Goal: Task Accomplishment & Management: Use online tool/utility

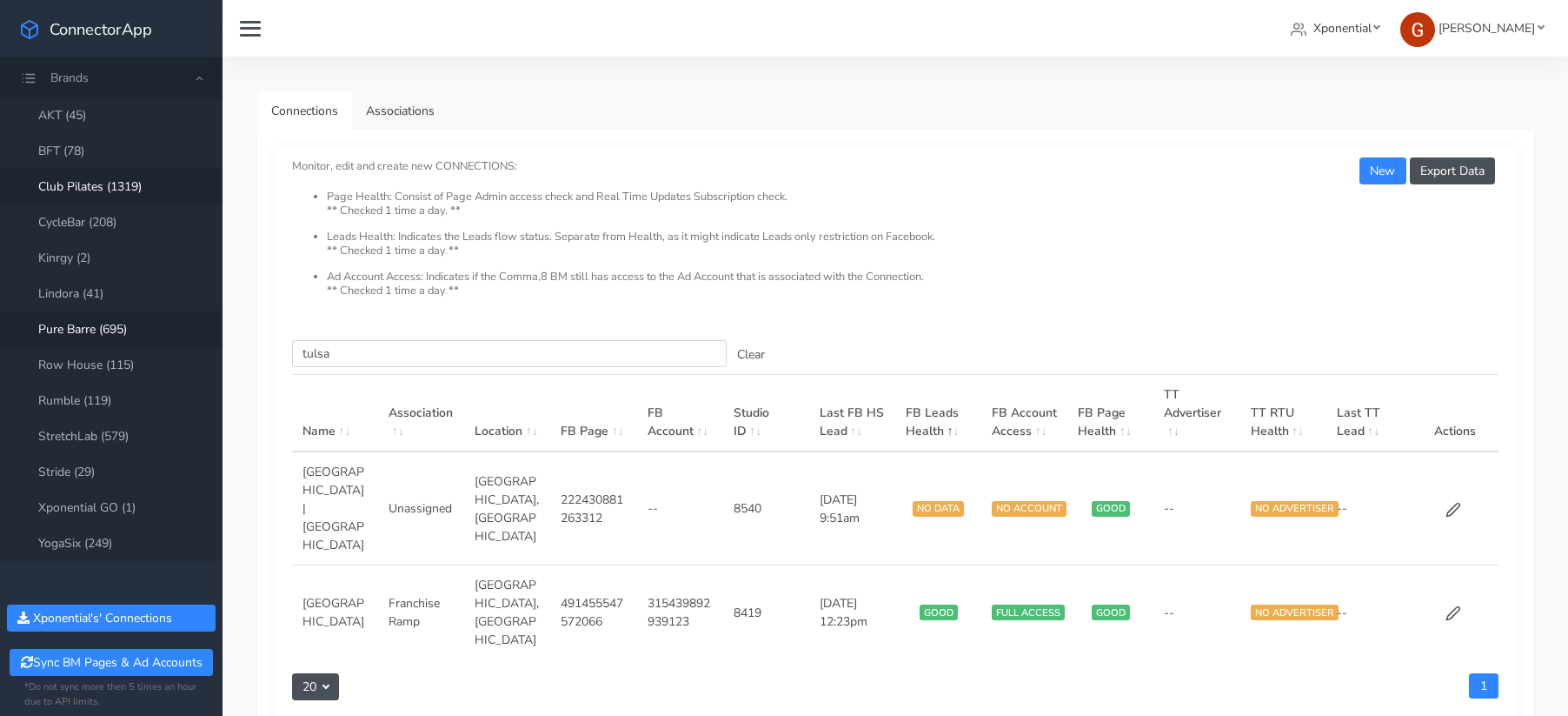
click at [82, 170] on link "Club Pilates (1319)" at bounding box center [111, 186] width 223 height 36
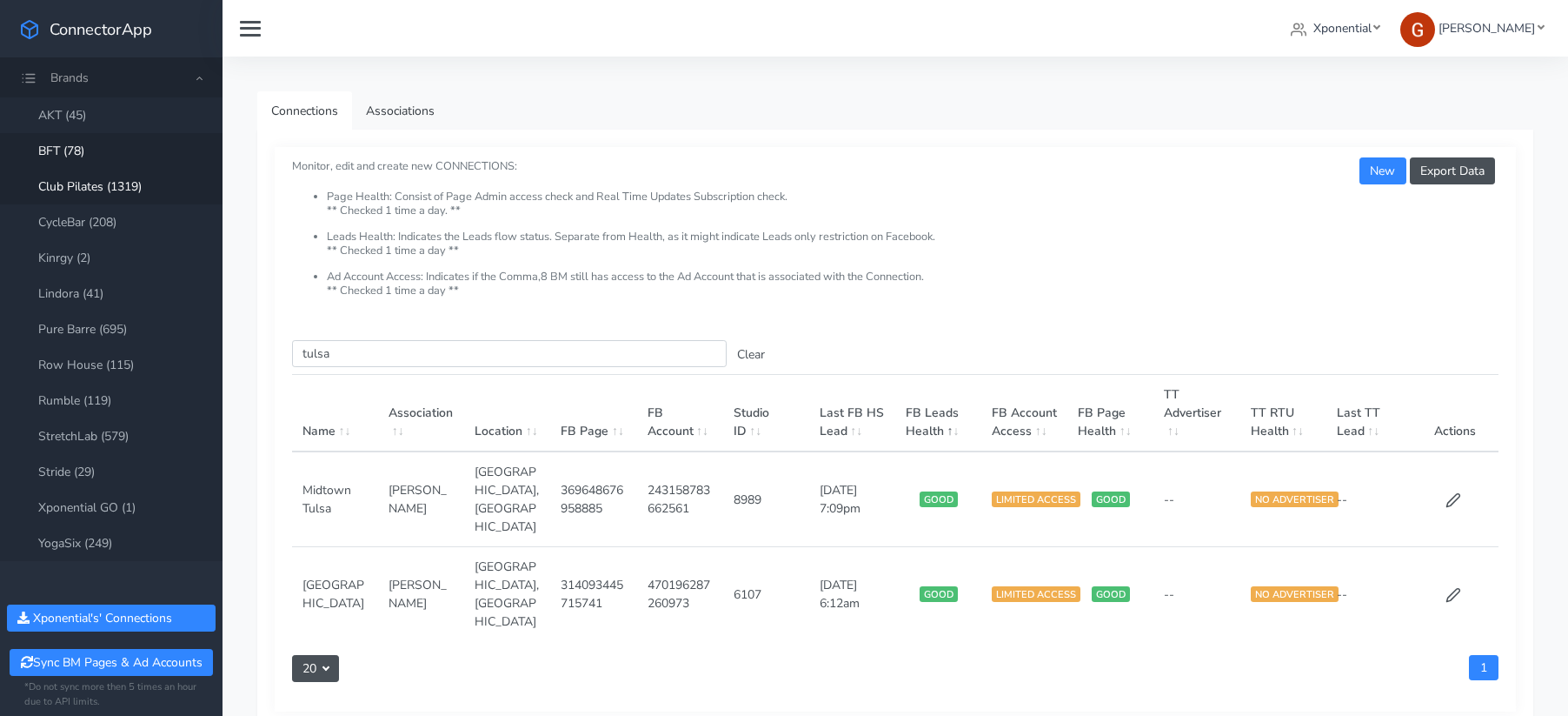
click at [55, 139] on link "BFT (78)" at bounding box center [111, 151] width 223 height 36
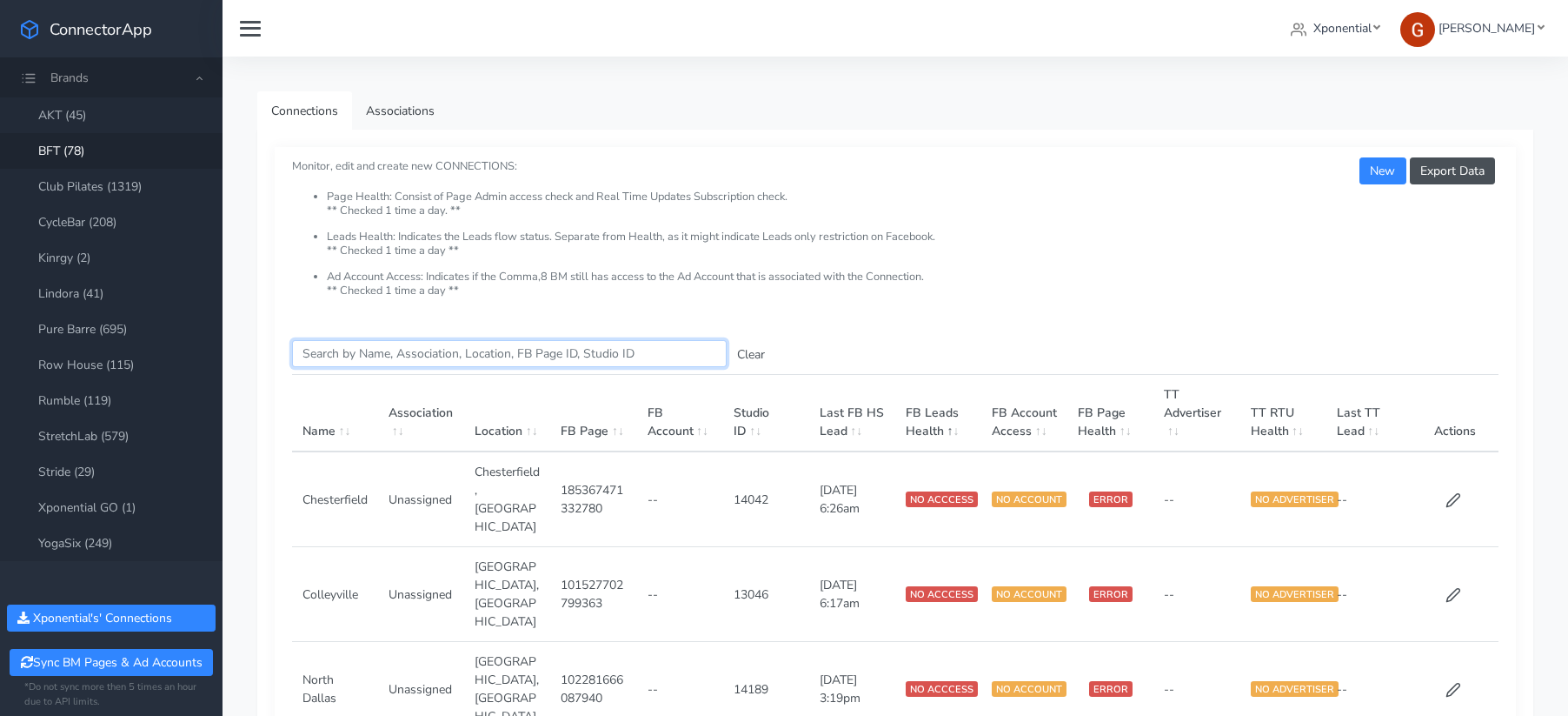
click at [355, 360] on input "Search this table" at bounding box center [509, 353] width 435 height 27
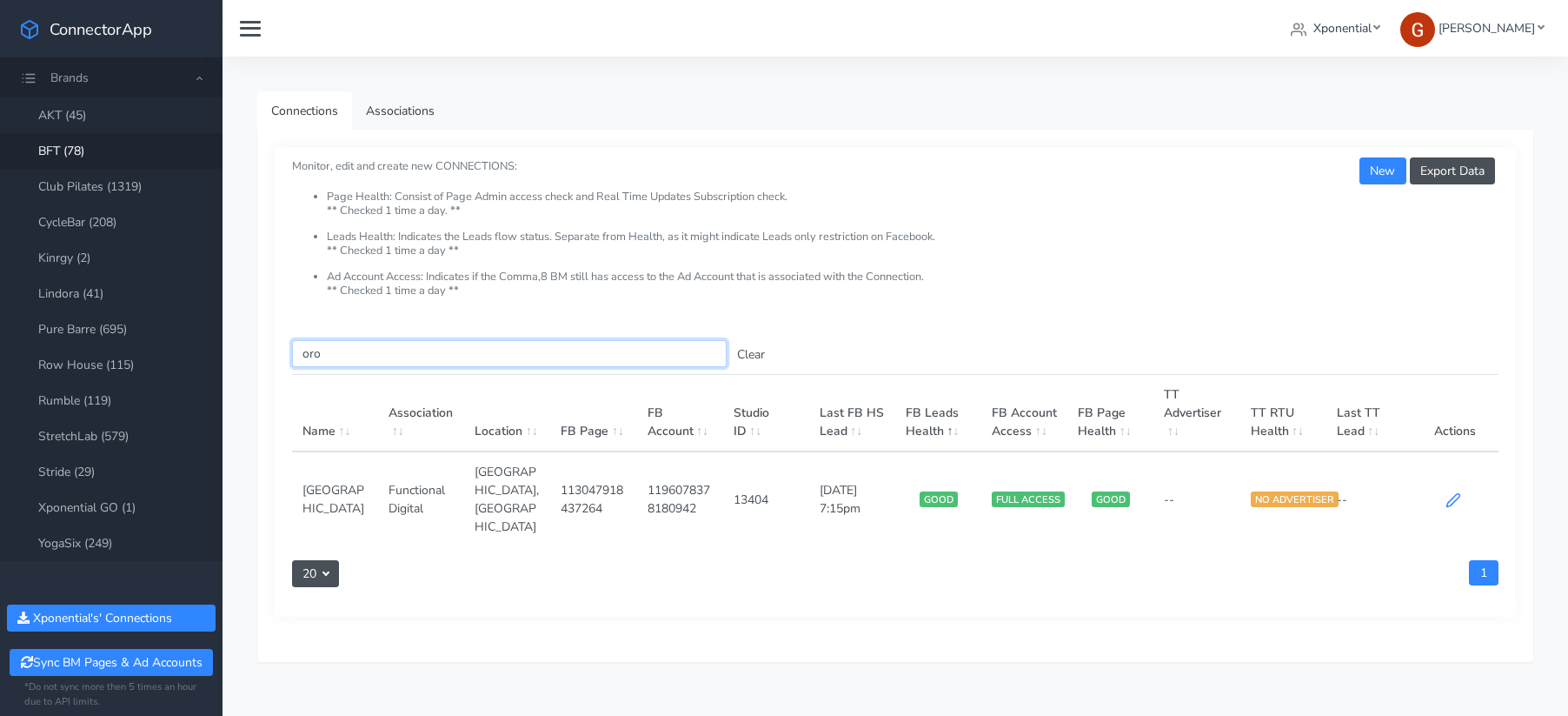
type input "oro"
click at [1455, 494] on icon at bounding box center [1453, 500] width 13 height 13
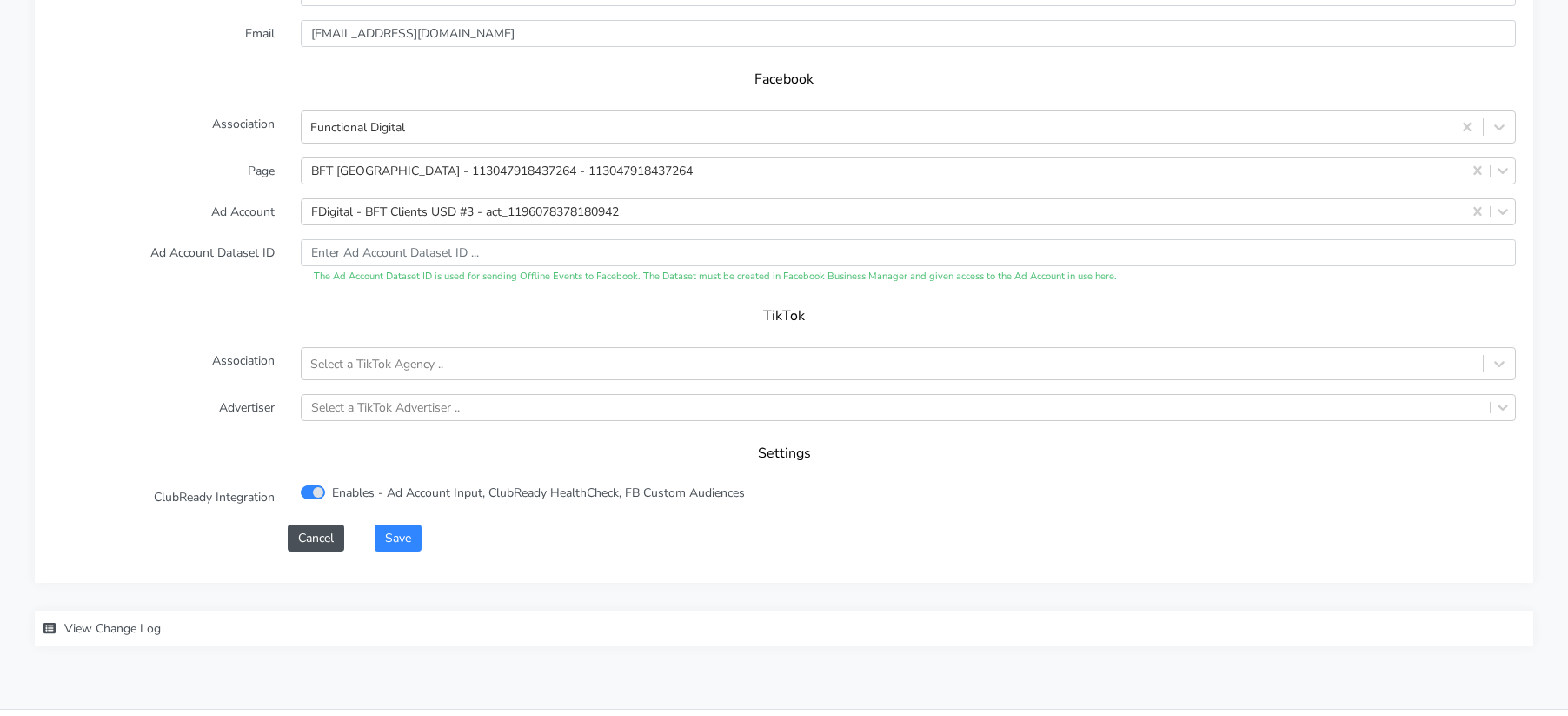
scroll to position [1768, 0]
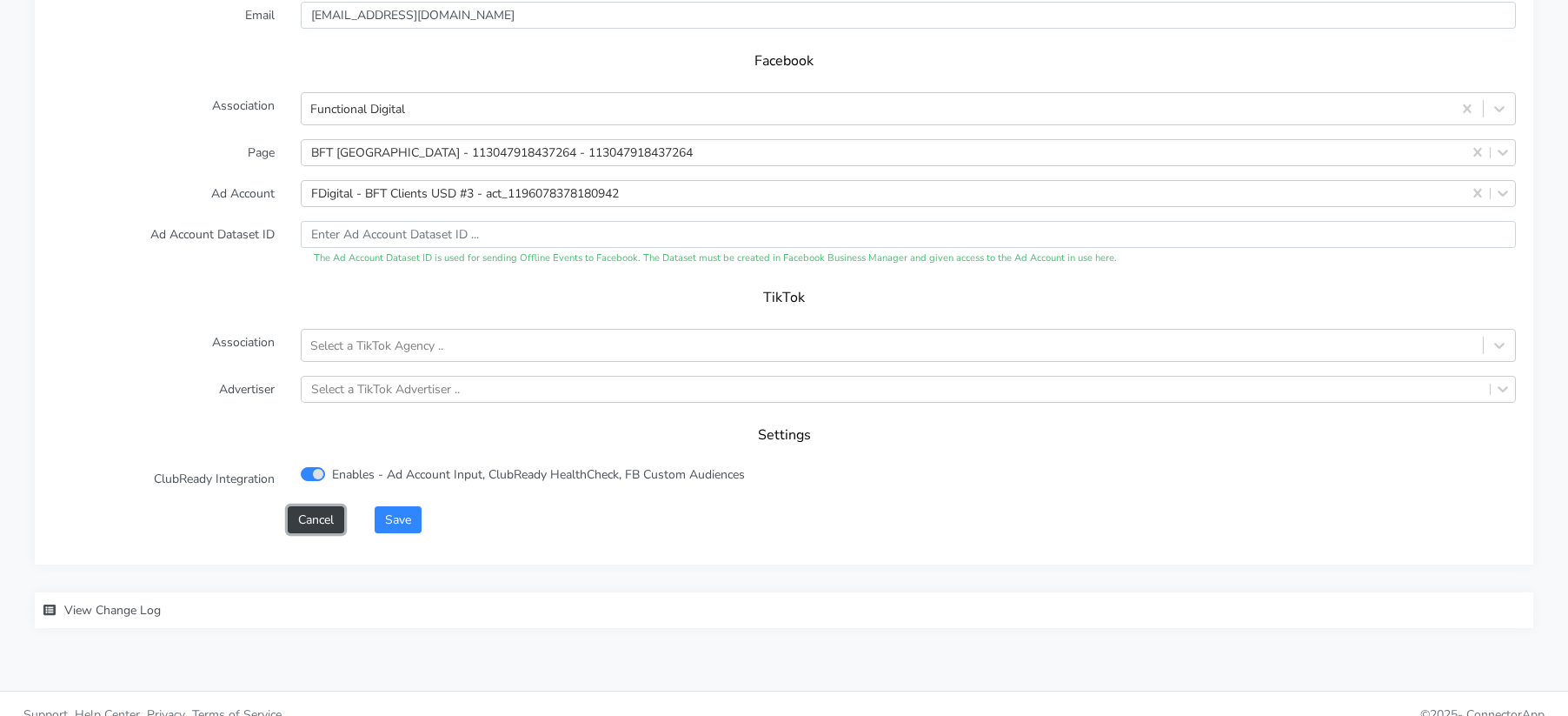
click at [327, 506] on button "Cancel" at bounding box center [315, 519] width 56 height 27
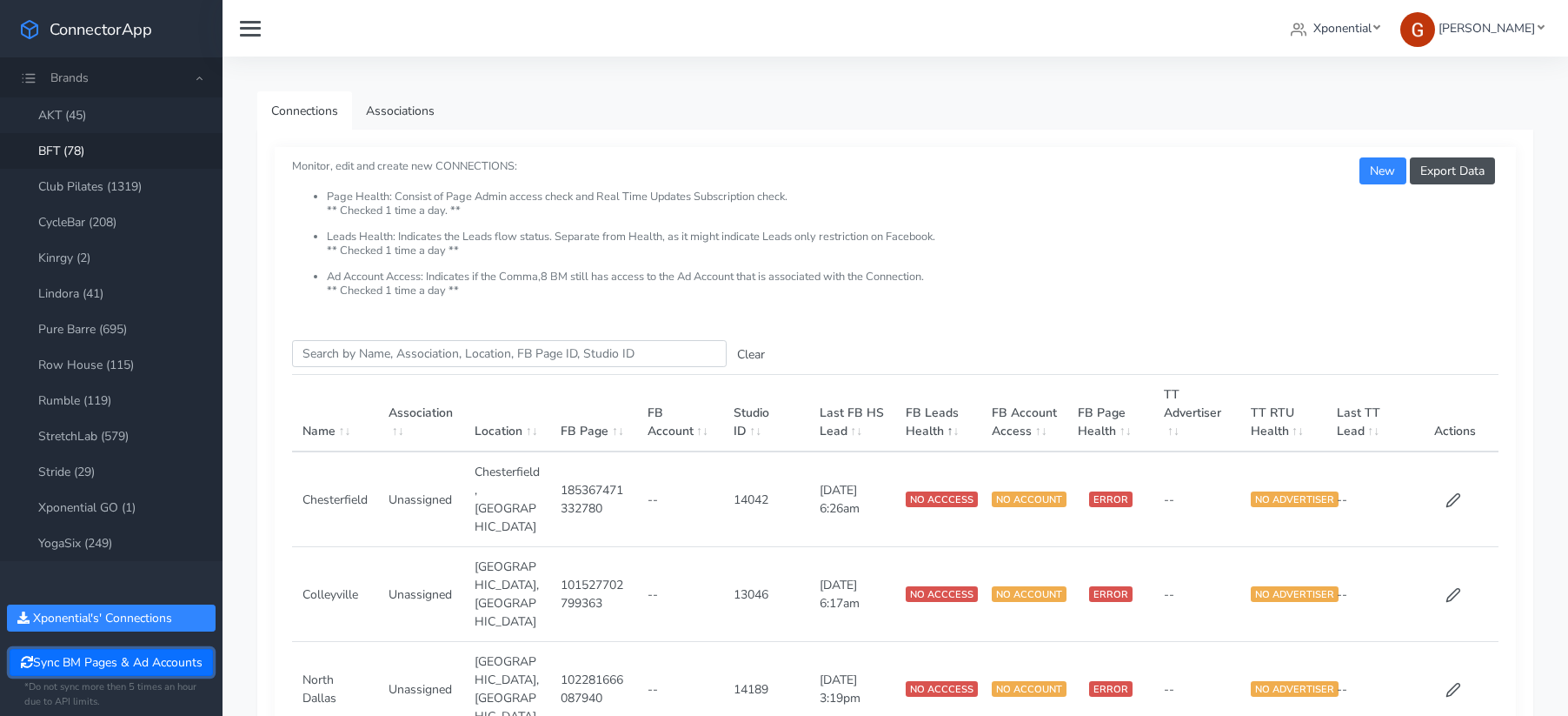
click at [95, 660] on button "Sync BM Pages & Ad Accounts" at bounding box center [110, 661] width 202 height 27
click at [351, 346] on input "Search this table" at bounding box center [509, 353] width 435 height 27
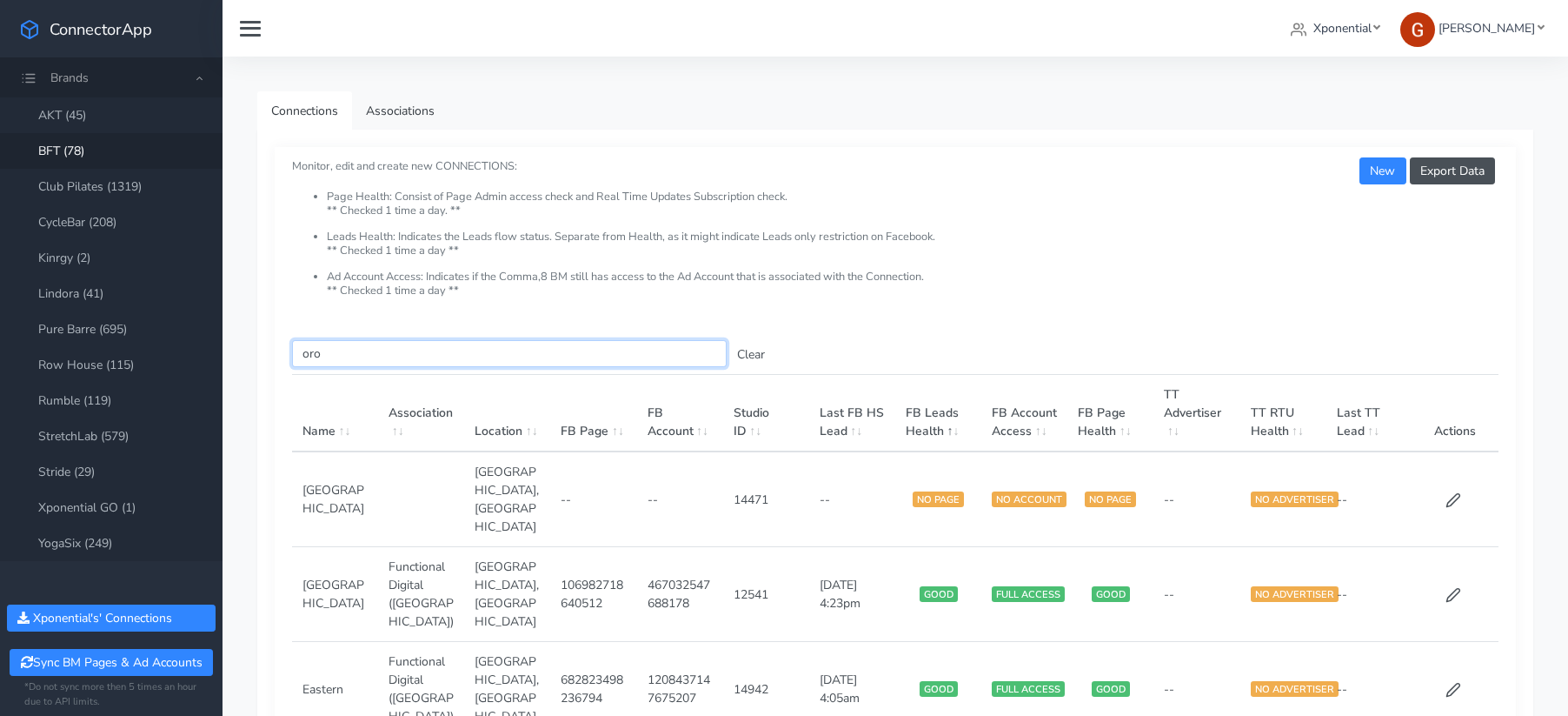
type input "oro"
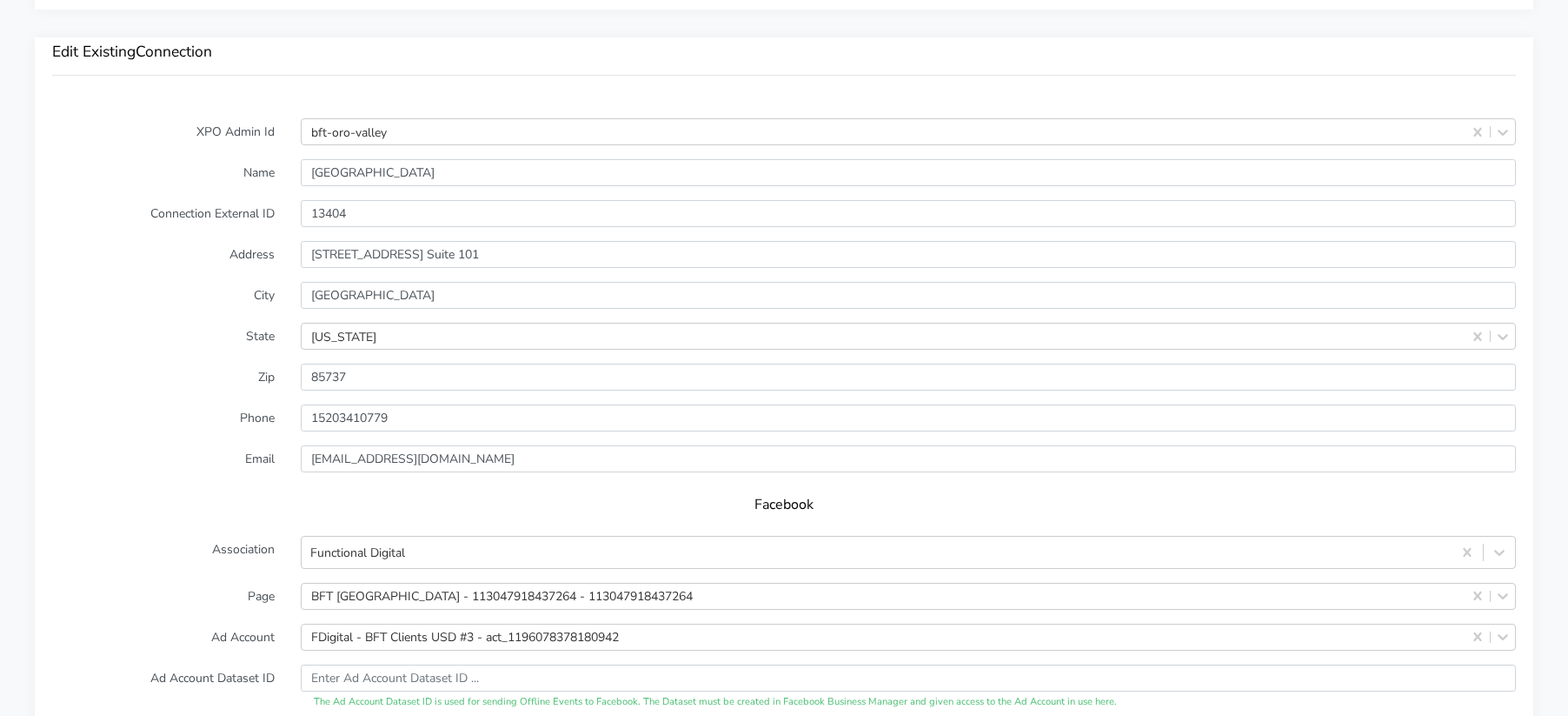
scroll to position [1604, 0]
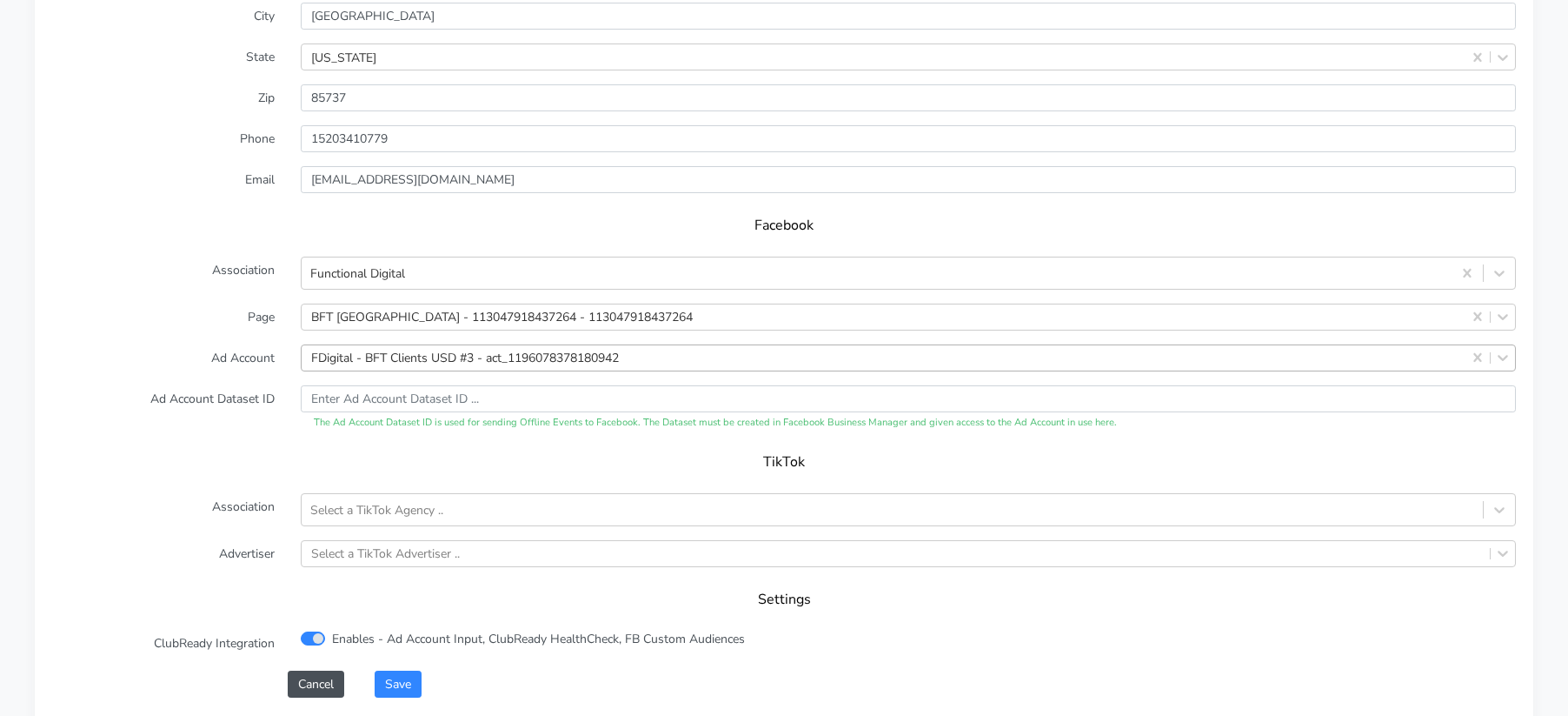
click at [368, 349] on div "FDigital - BFT Clients USD #3 - act_1196078378180942" at bounding box center [465, 358] width 308 height 19
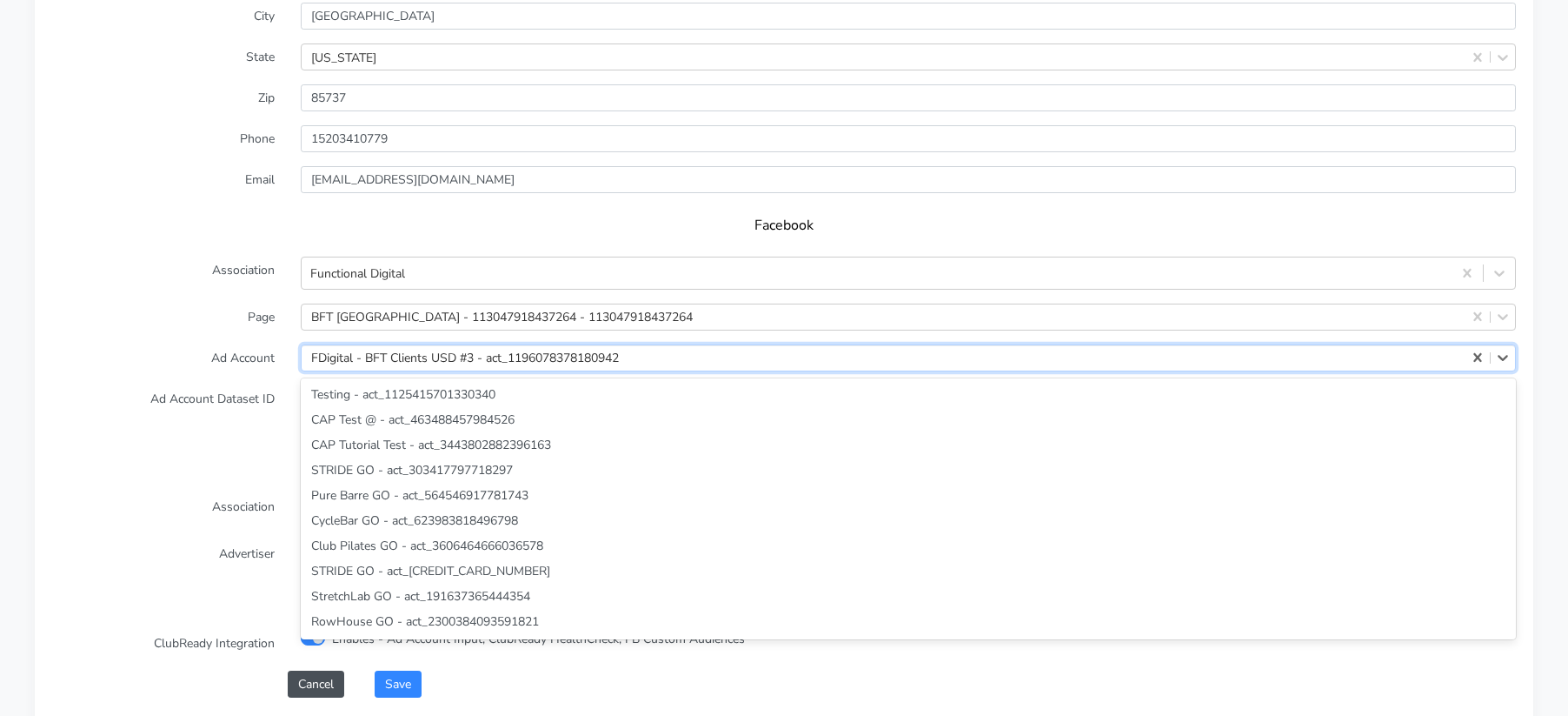
scroll to position [49516, 0]
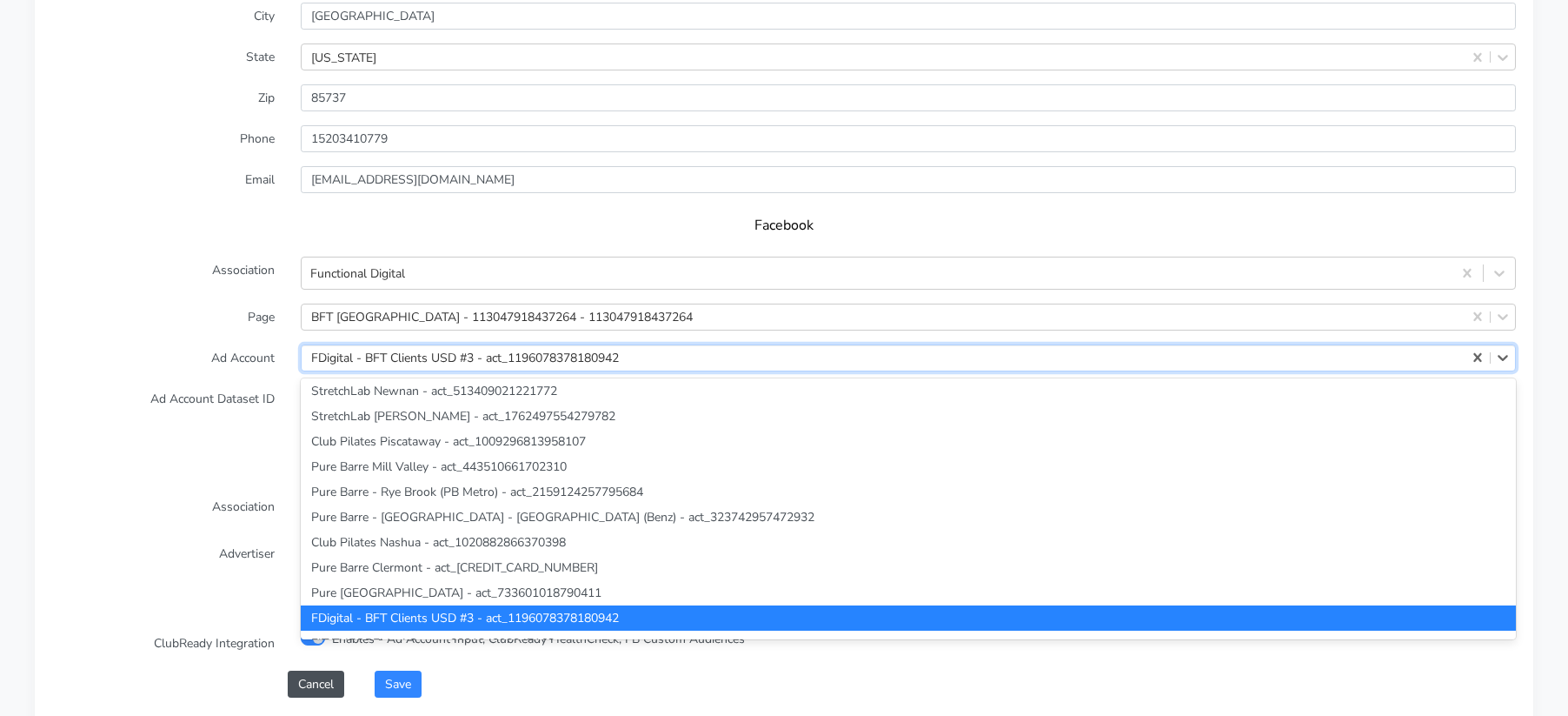
paste input "148032107"
type input "148032107"
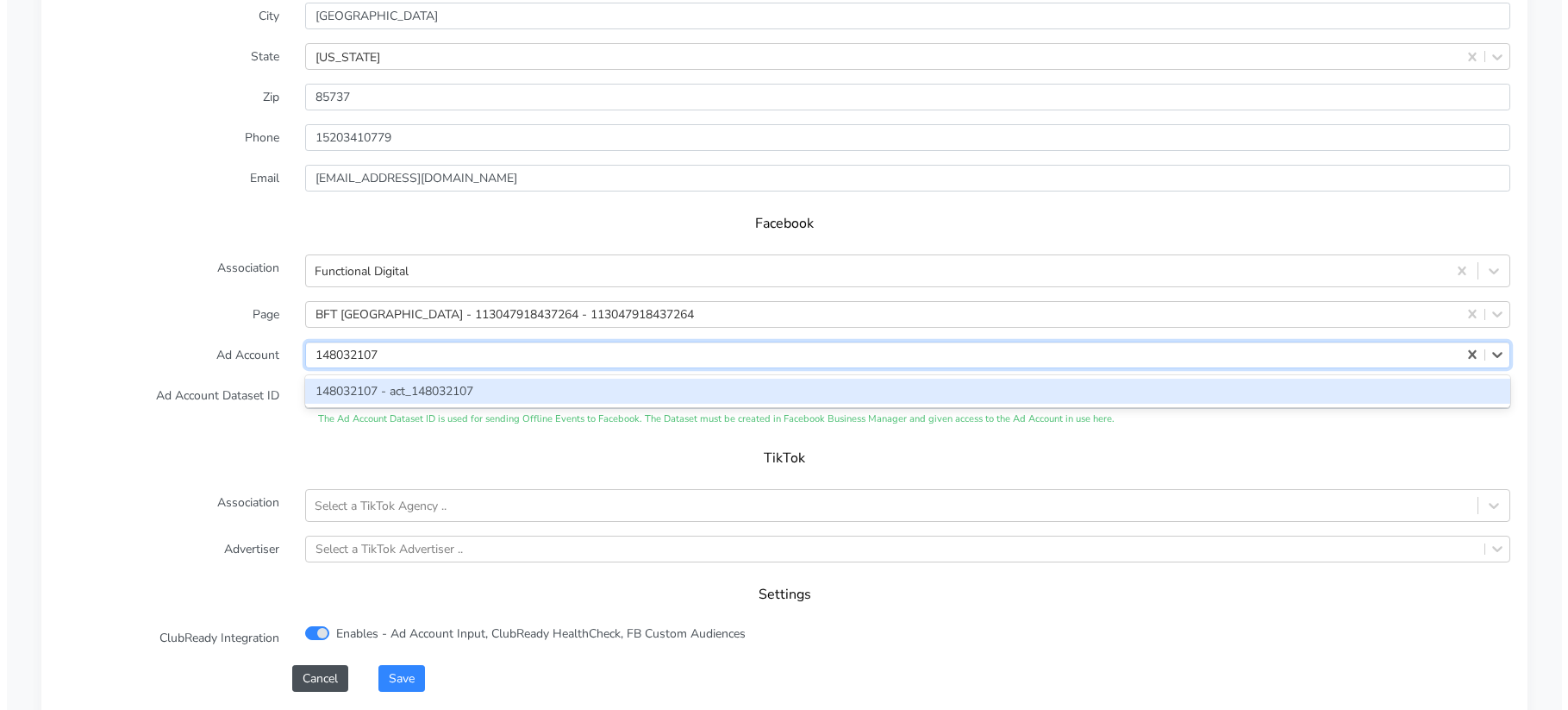
scroll to position [0, 0]
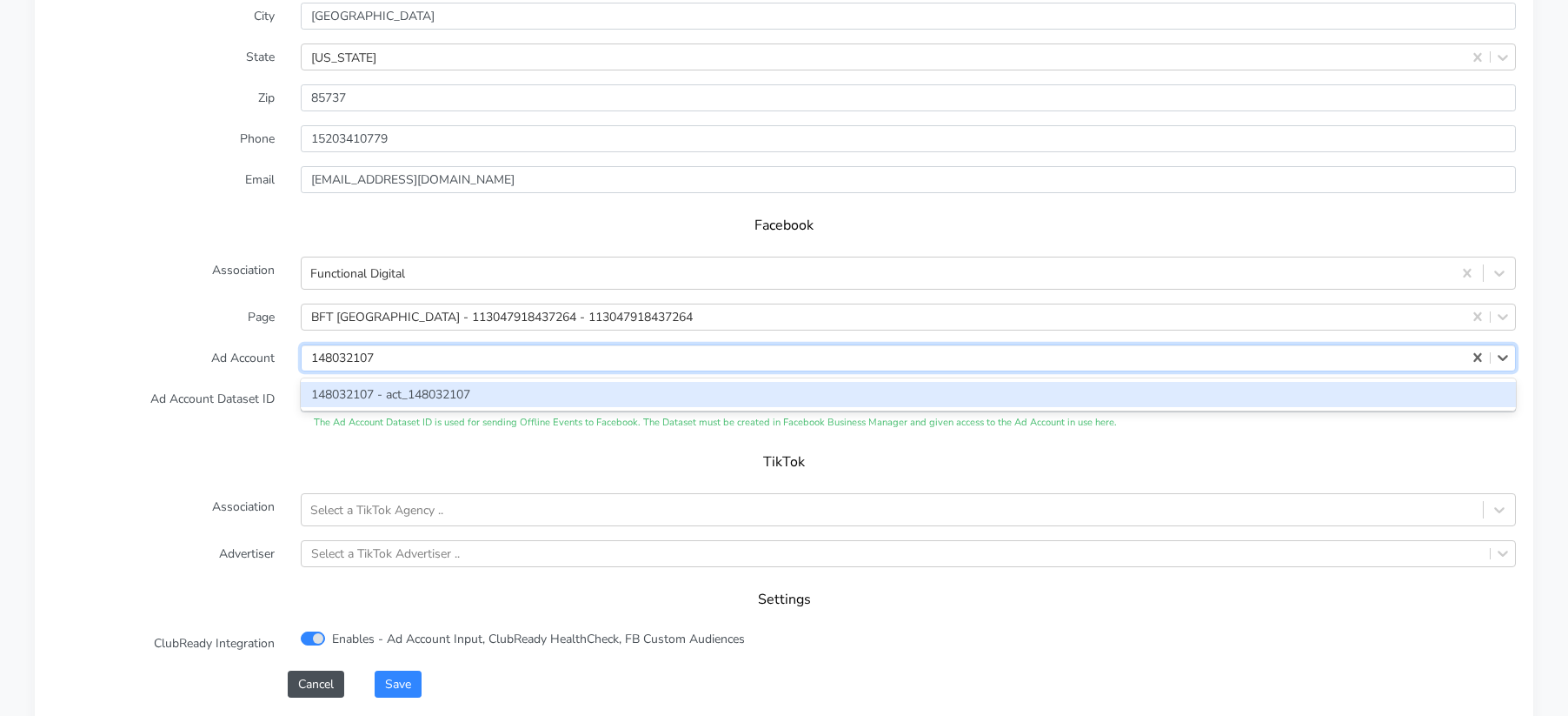
click at [363, 382] on div "148032107 - act_148032107" at bounding box center [908, 394] width 1215 height 25
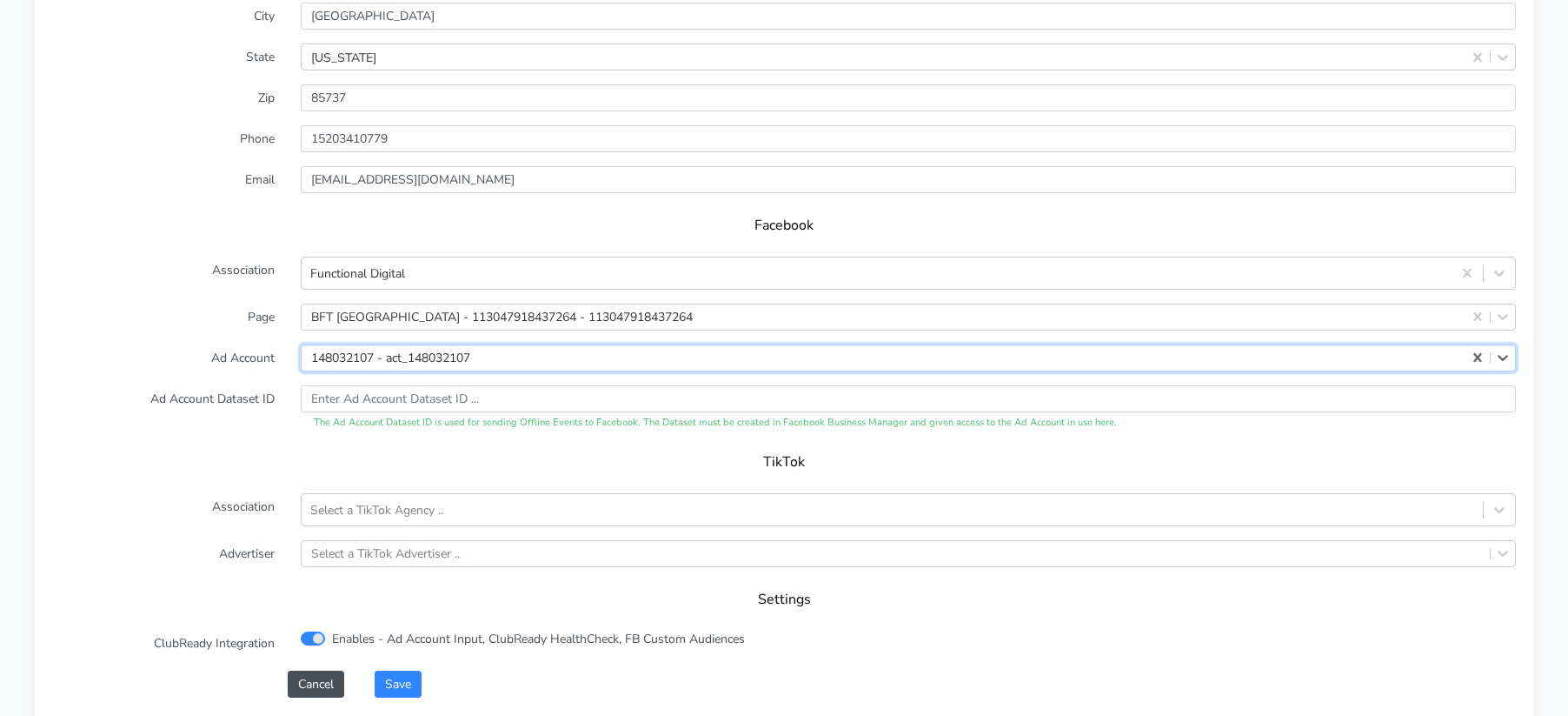
click at [184, 344] on label "Ad Account" at bounding box center [163, 357] width 249 height 27
click at [411, 671] on button "Save" at bounding box center [398, 684] width 47 height 27
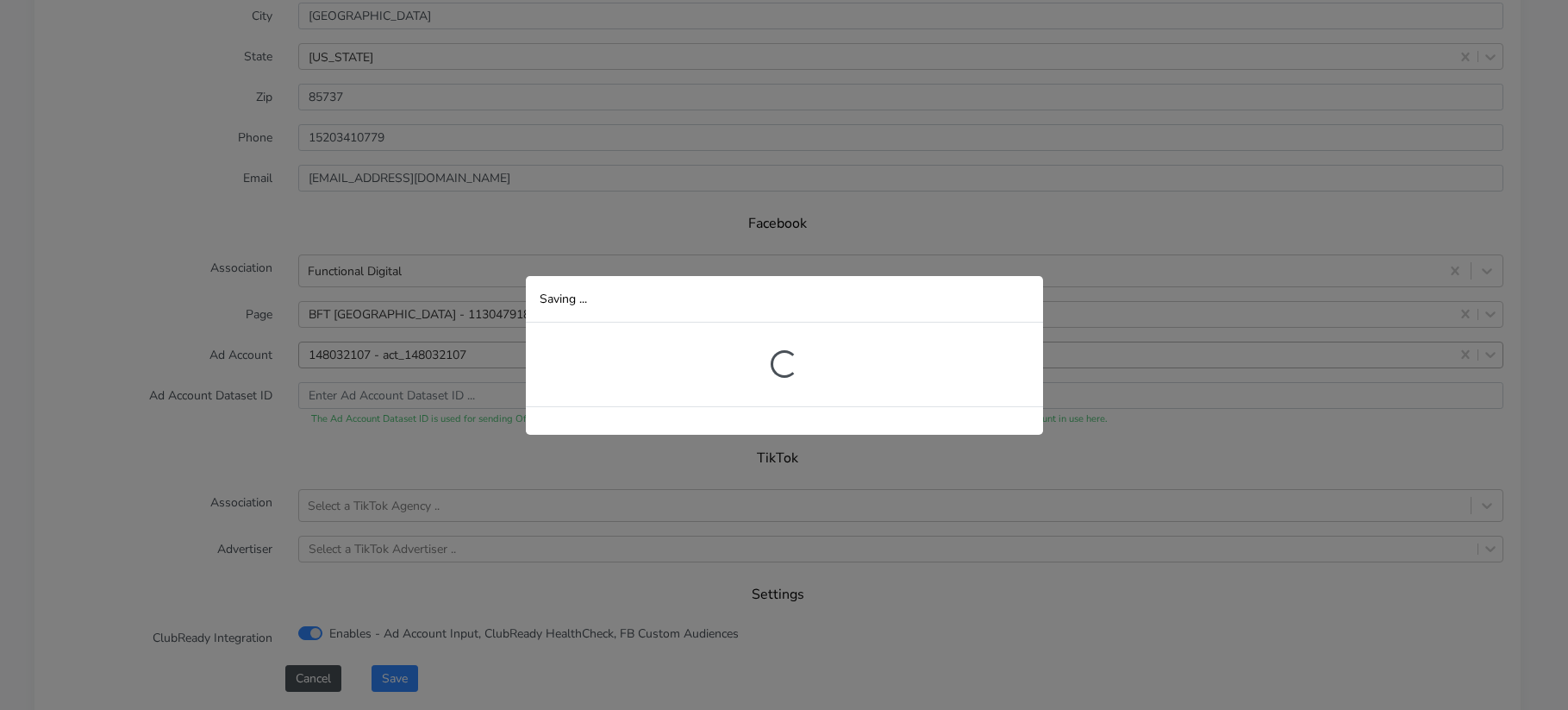
click at [383, 261] on div "Saving ... Loading..." at bounding box center [784, 355] width 1568 height 710
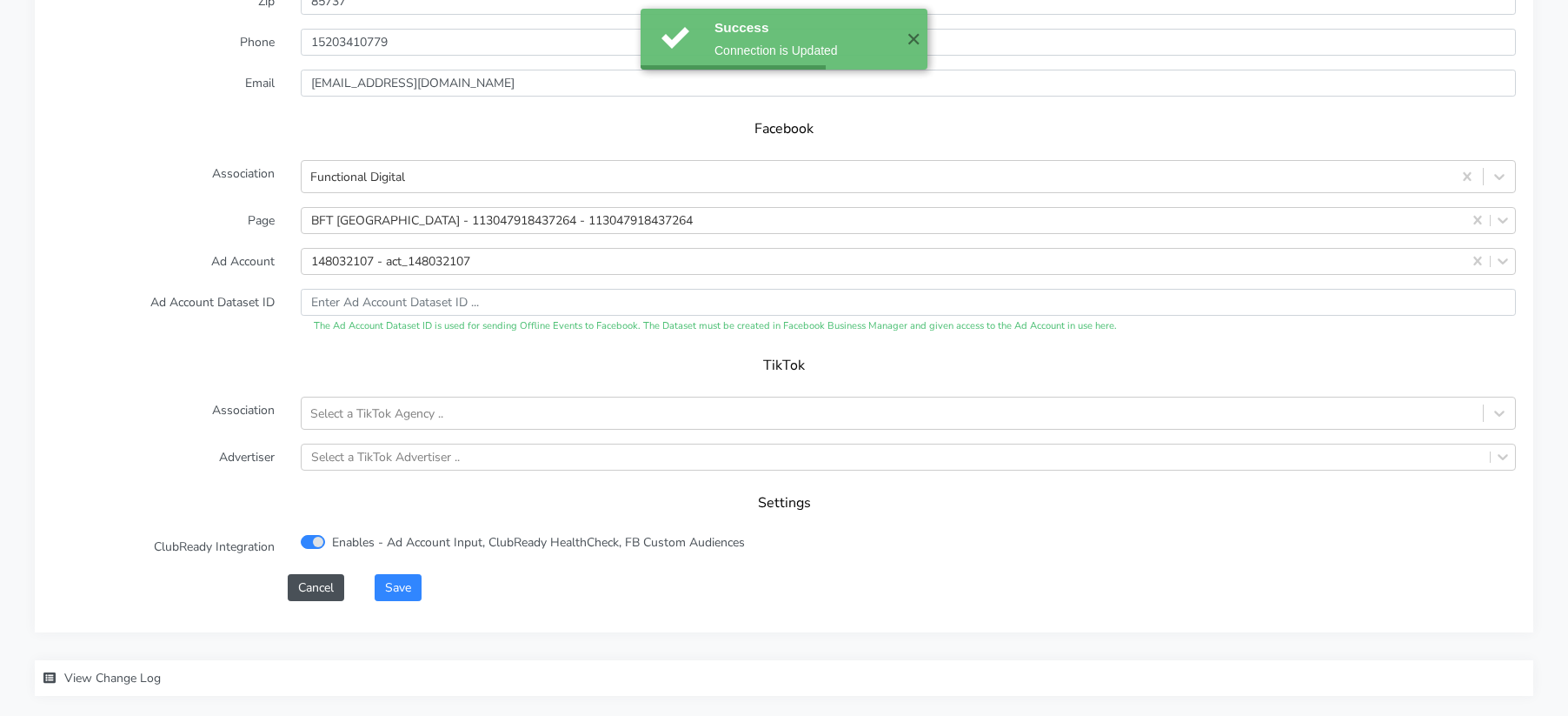
scroll to position [1768, 0]
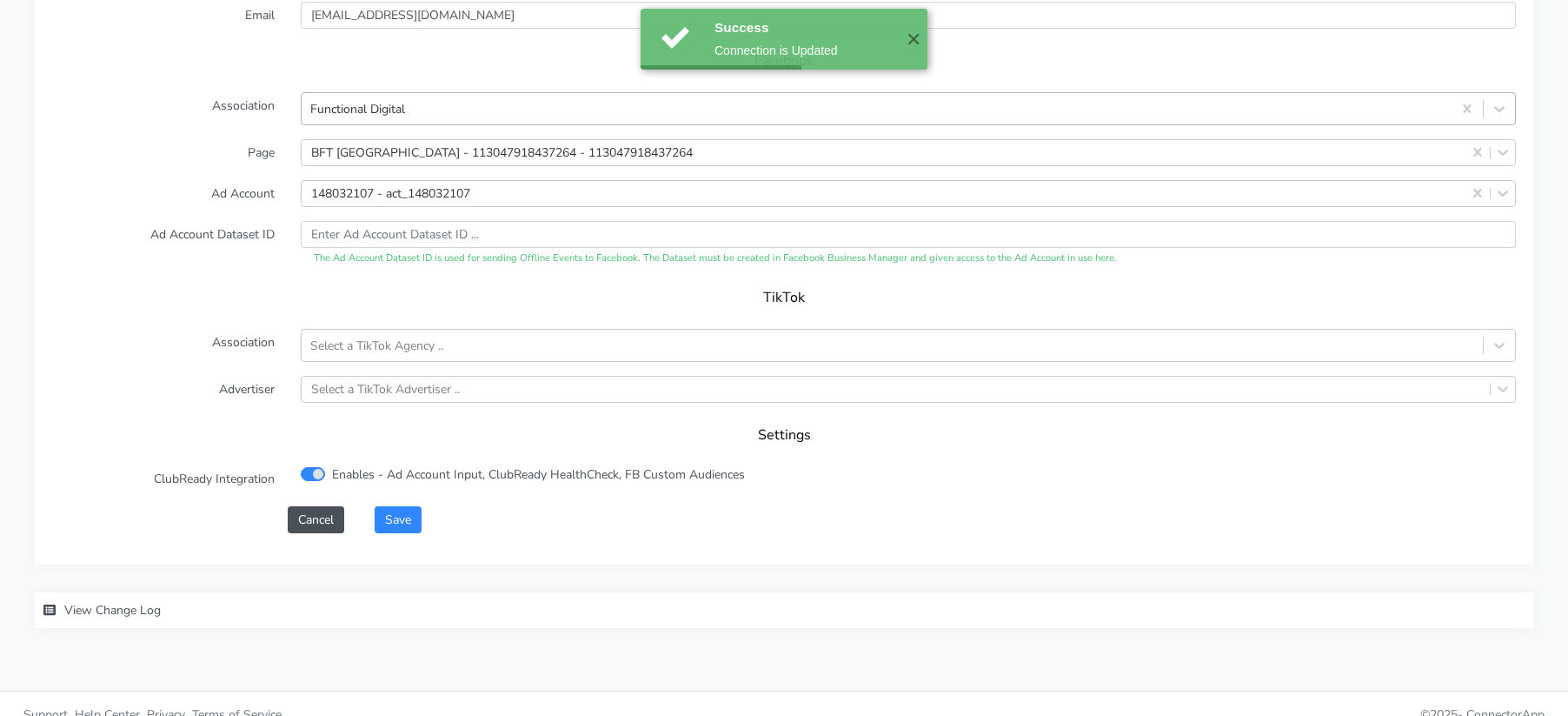
click at [423, 94] on div "Functional Digital" at bounding box center [876, 108] width 1150 height 29
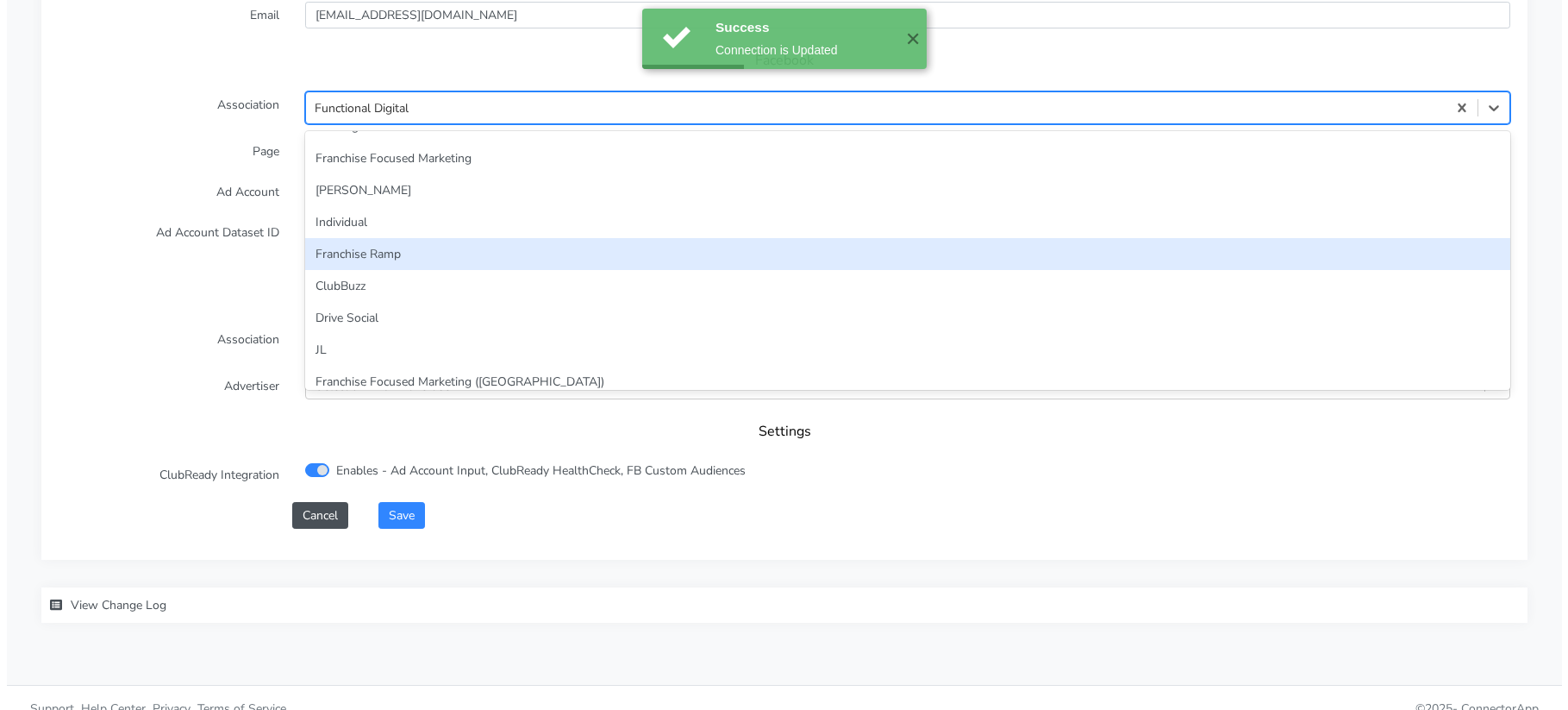
scroll to position [0, 0]
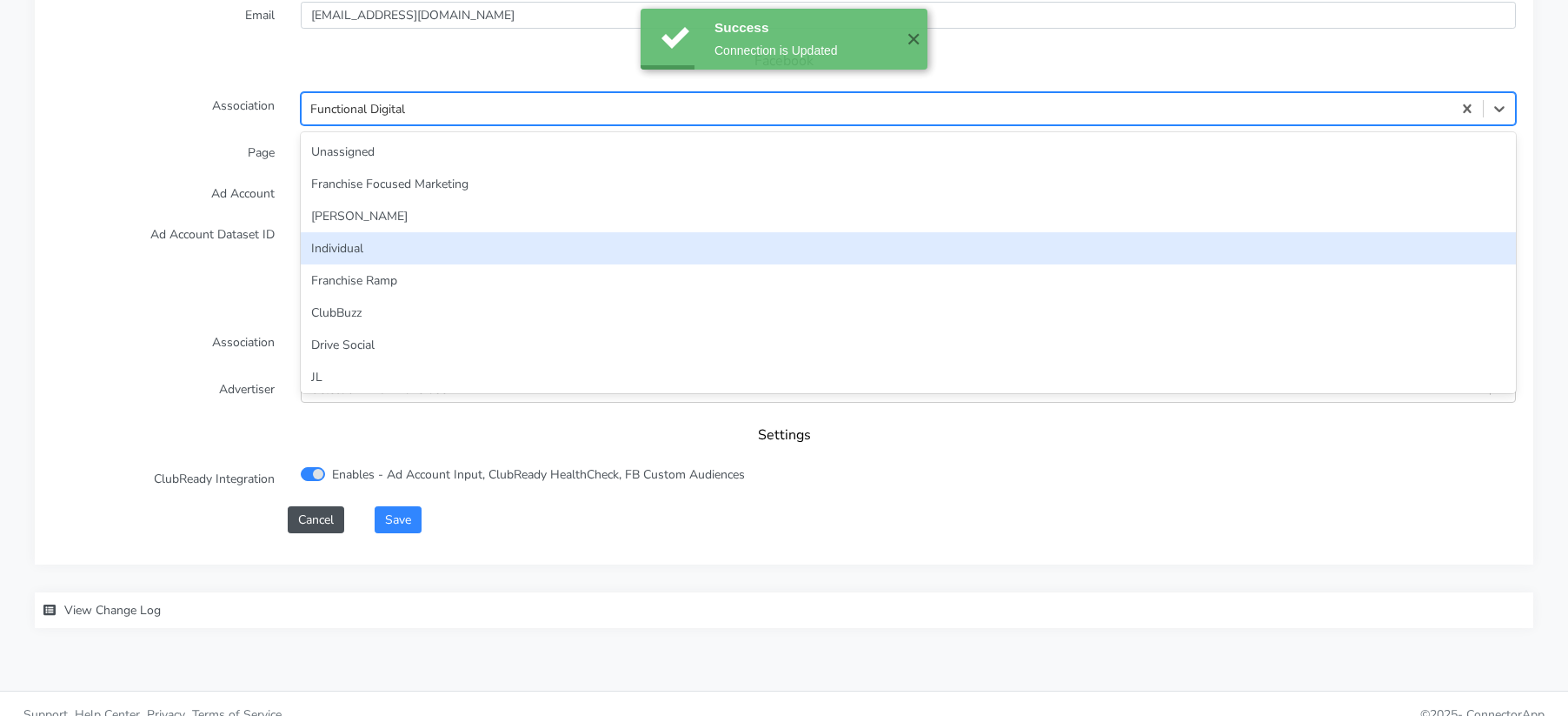
click at [369, 234] on div "Individual" at bounding box center [908, 248] width 1215 height 32
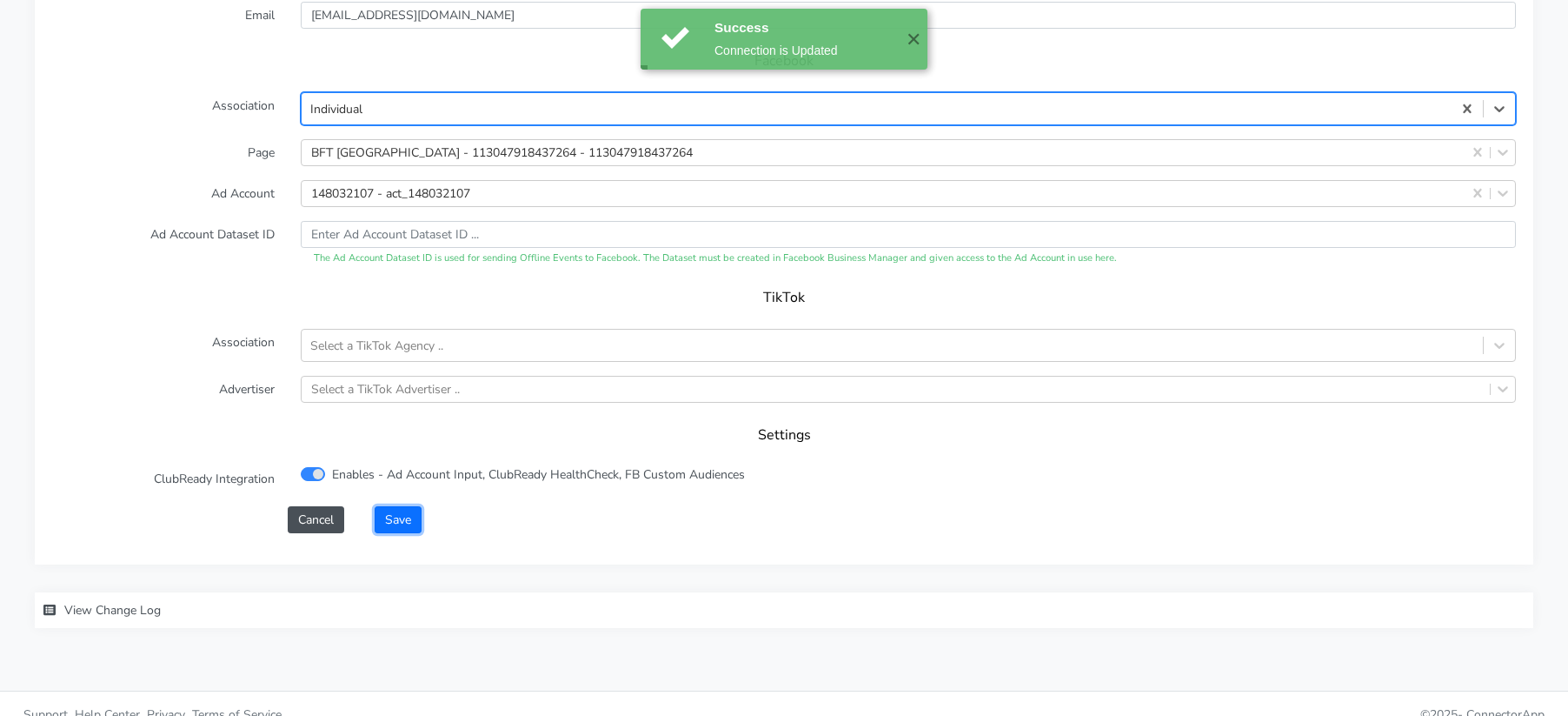
click at [404, 506] on button "Save" at bounding box center [398, 519] width 47 height 27
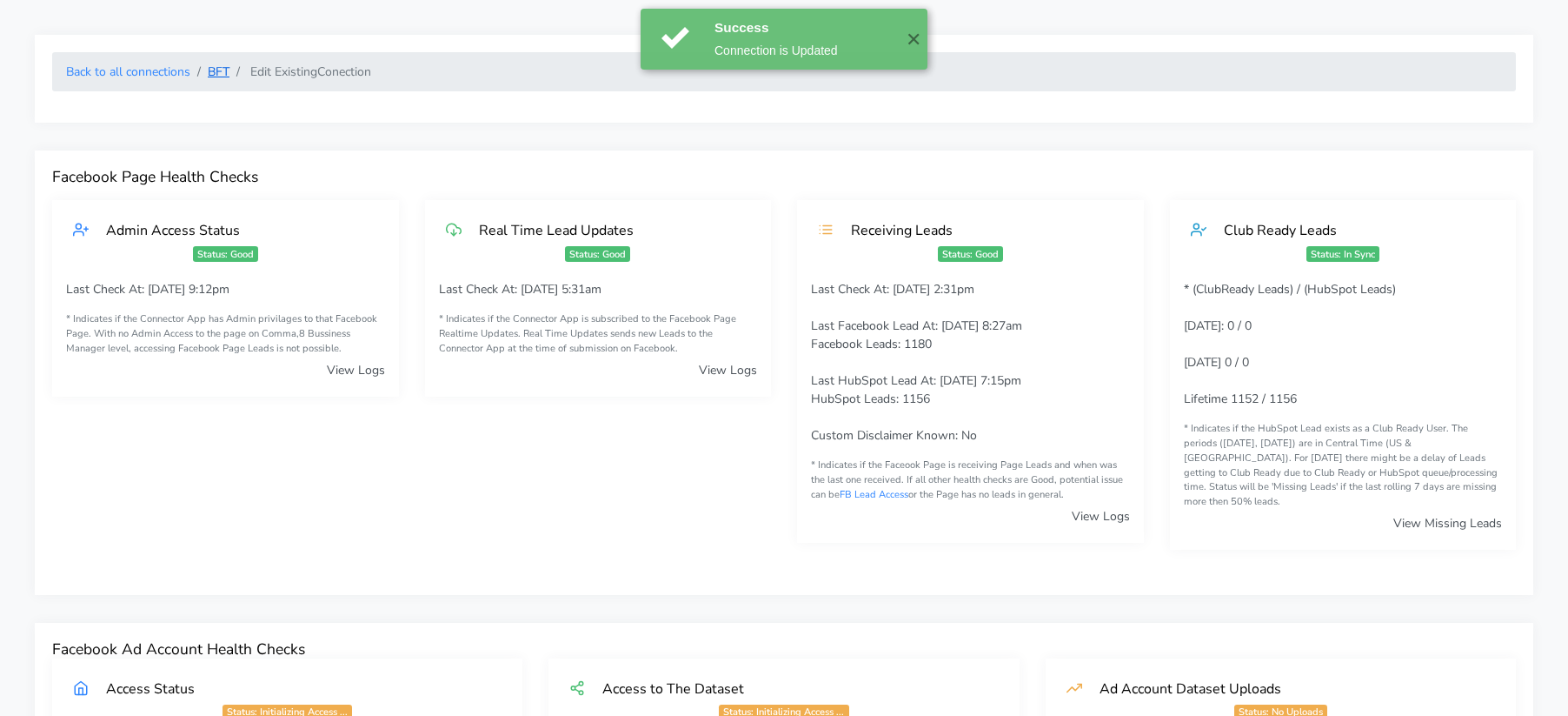
click at [221, 70] on link "BFT" at bounding box center [219, 72] width 22 height 17
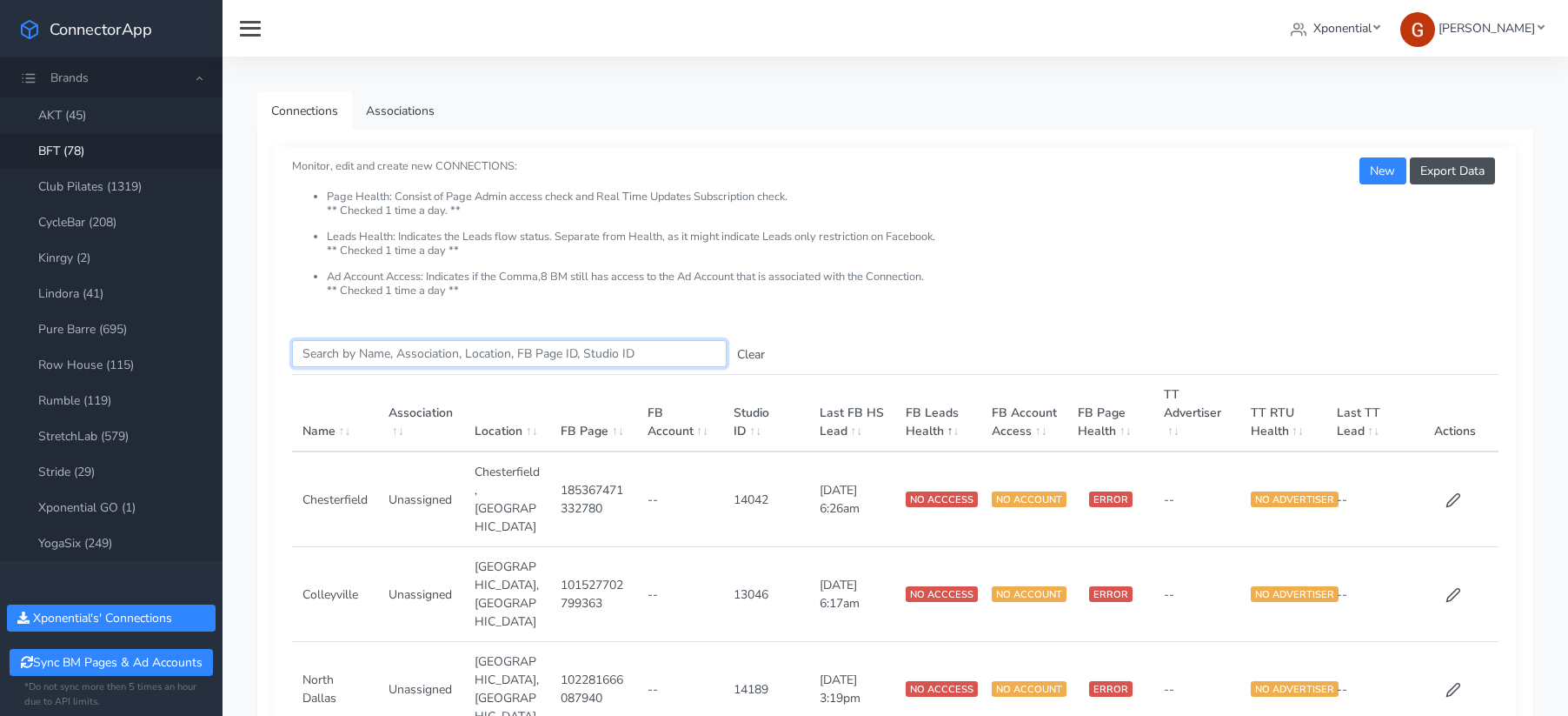
click at [361, 356] on input "Search this table" at bounding box center [509, 353] width 435 height 27
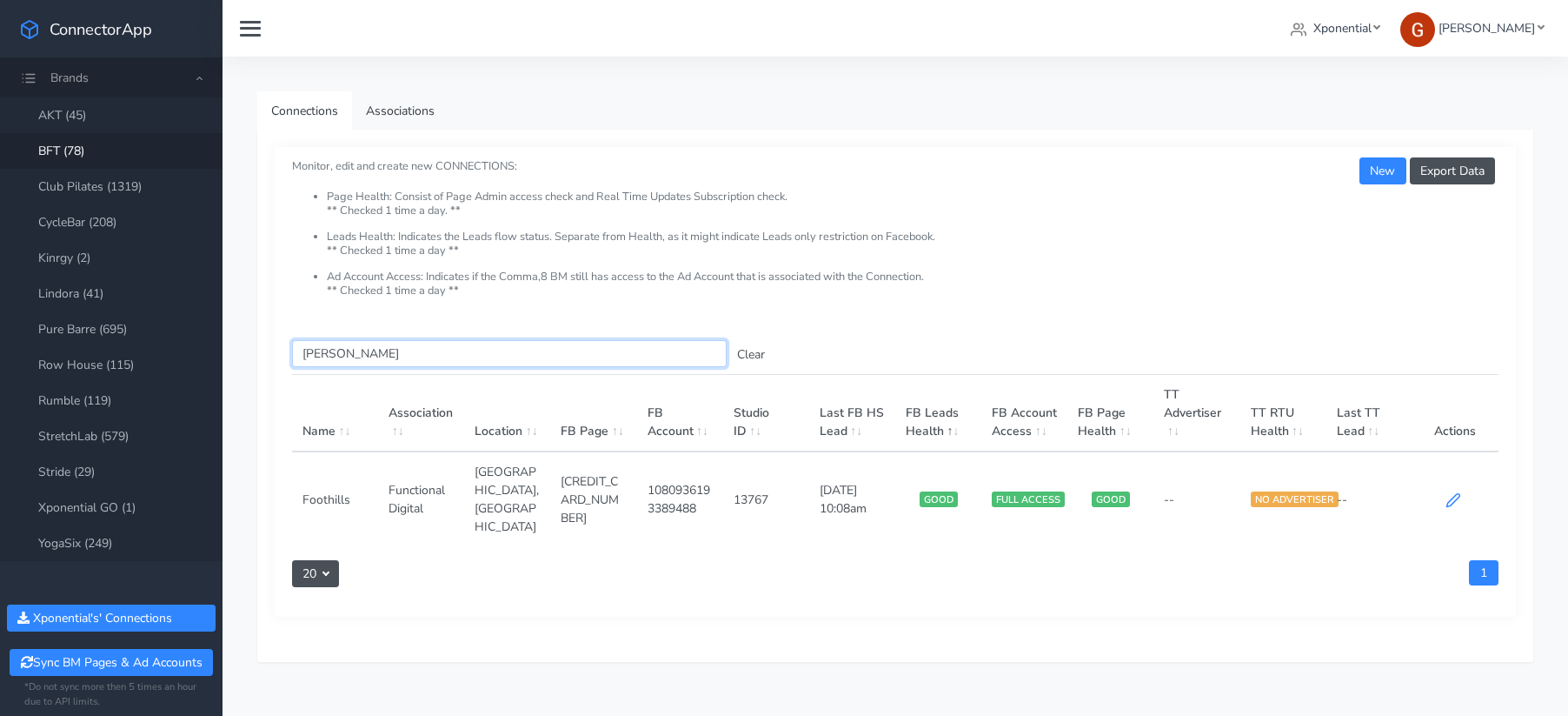
type input "[PERSON_NAME]"
click at [1447, 492] on icon at bounding box center [1453, 500] width 16 height 16
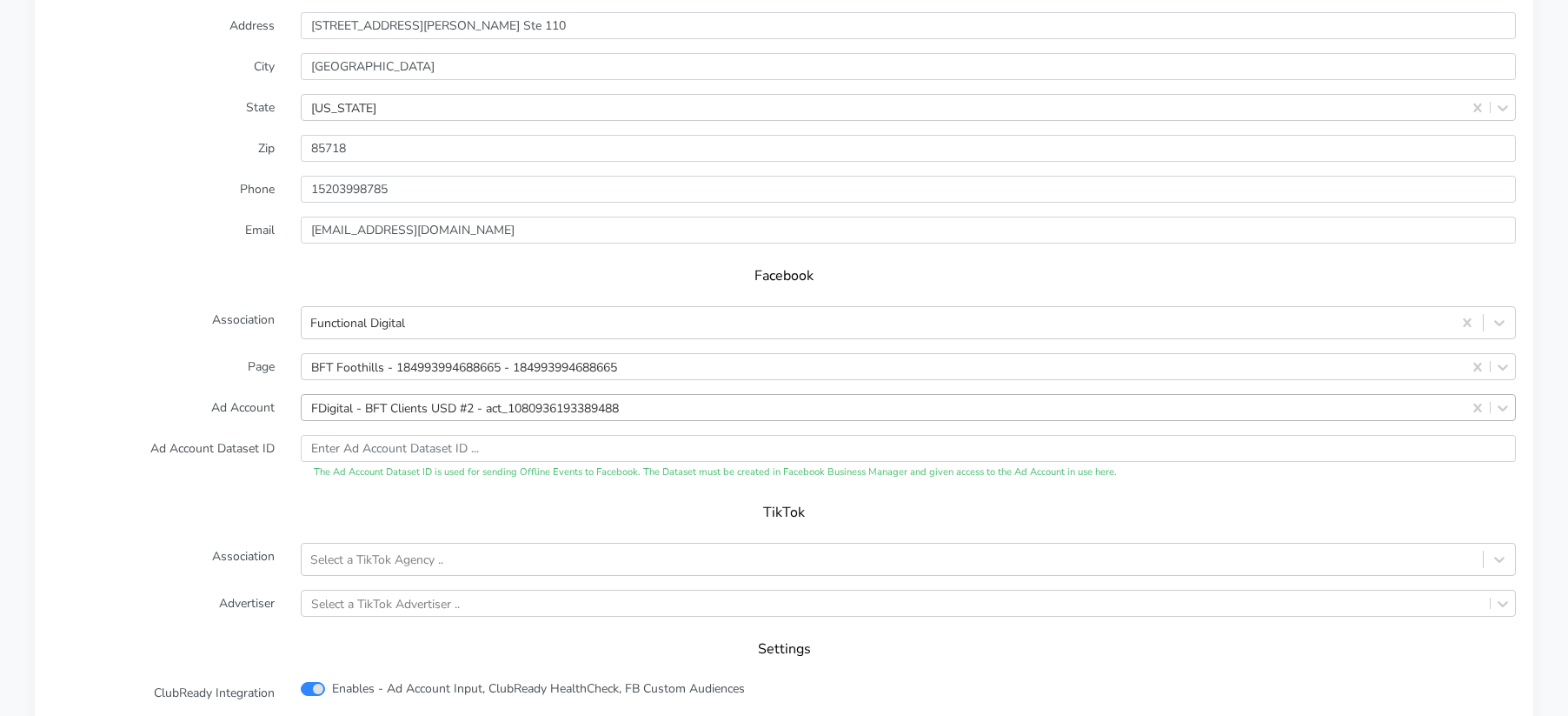
scroll to position [1768, 0]
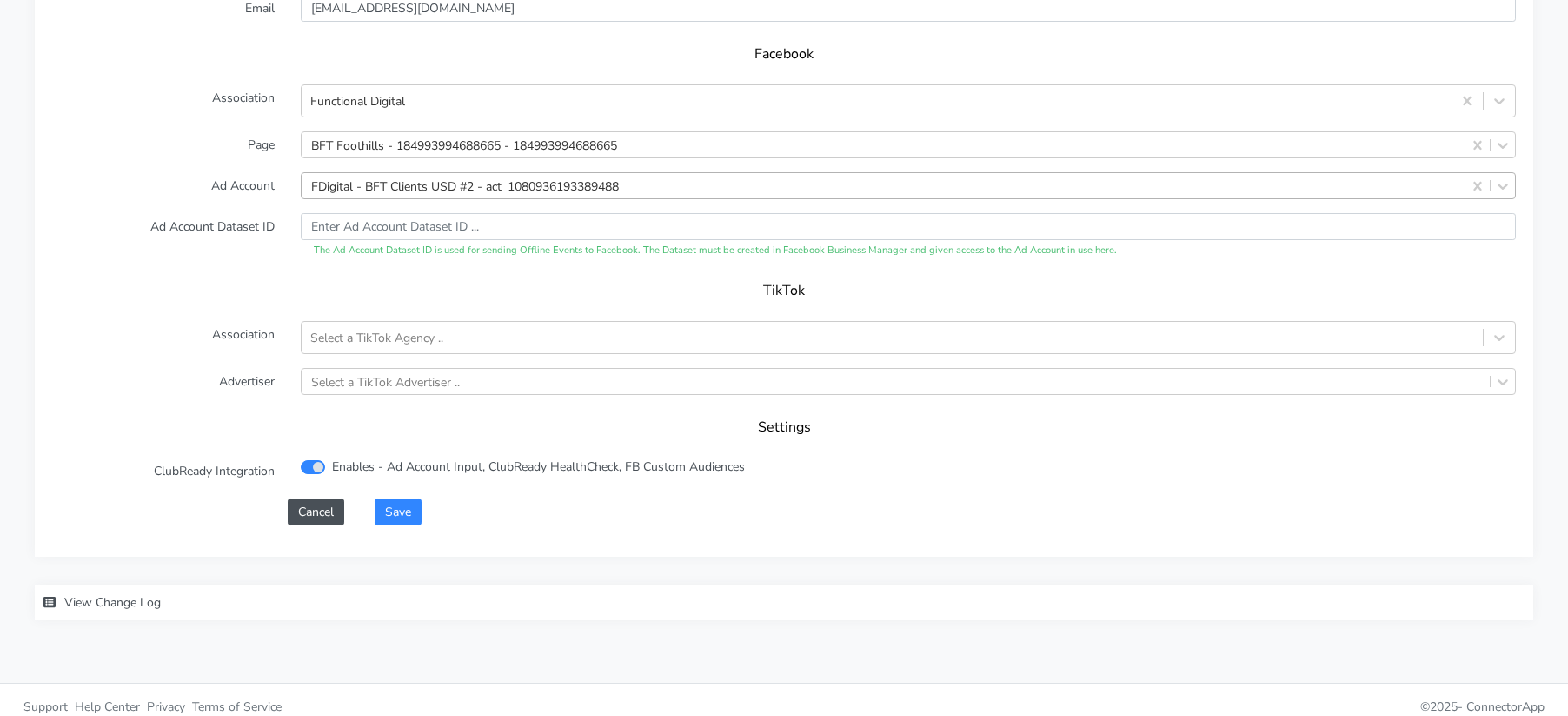
click at [354, 177] on div "FDigital - BFT Clients USD #2 - act_1080936193389488" at bounding box center [465, 186] width 308 height 19
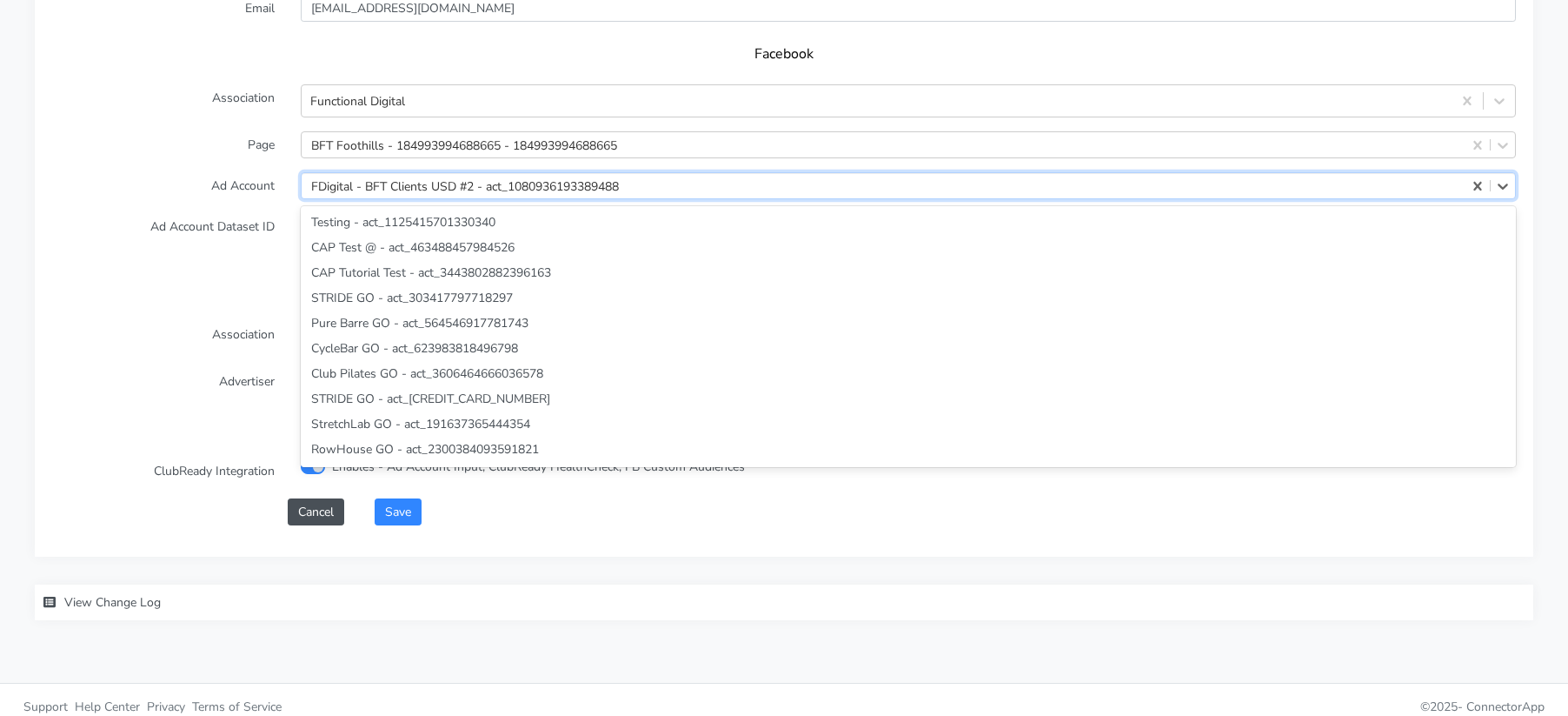
scroll to position [47398, 0]
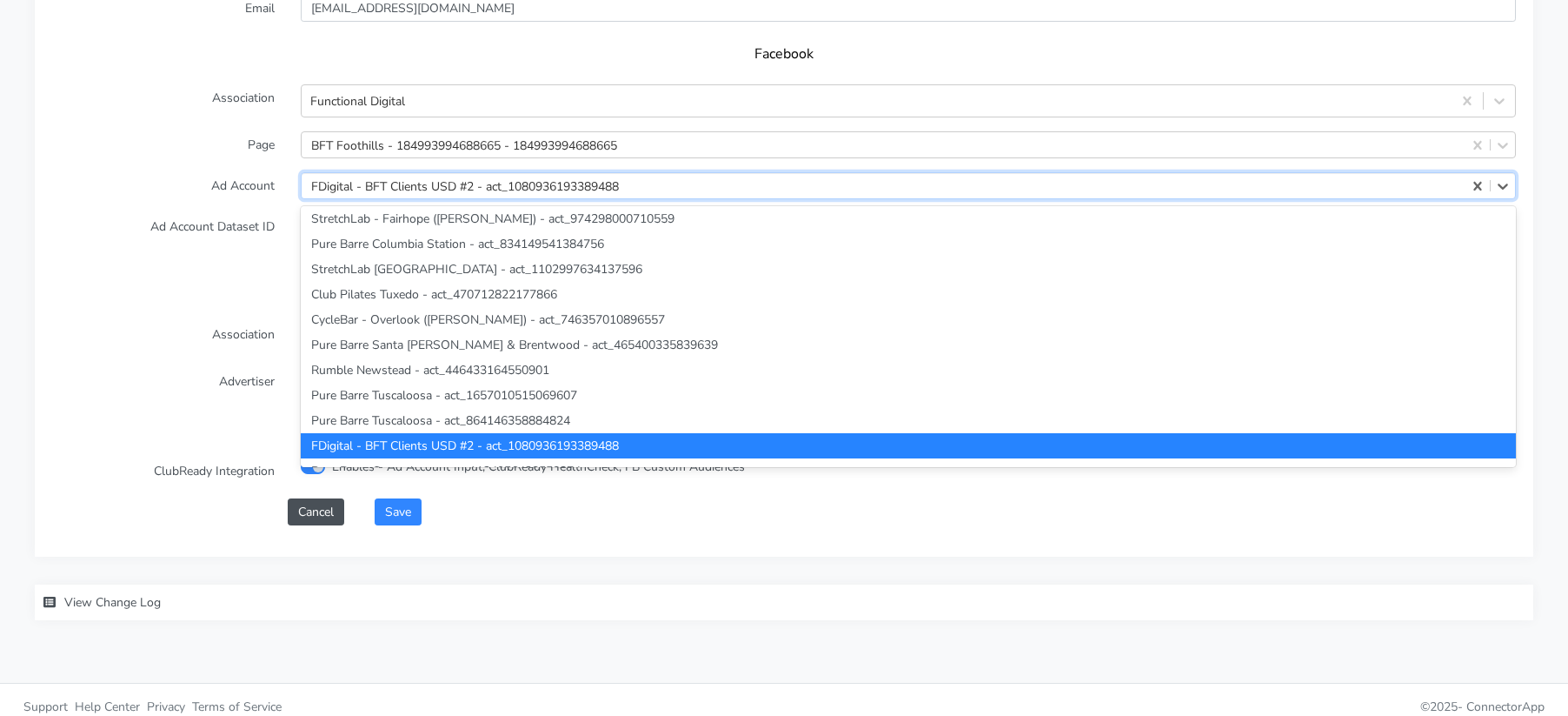
click at [362, 177] on div "FDigital - BFT Clients USD #2 - act_1080936193389488" at bounding box center [465, 186] width 308 height 19
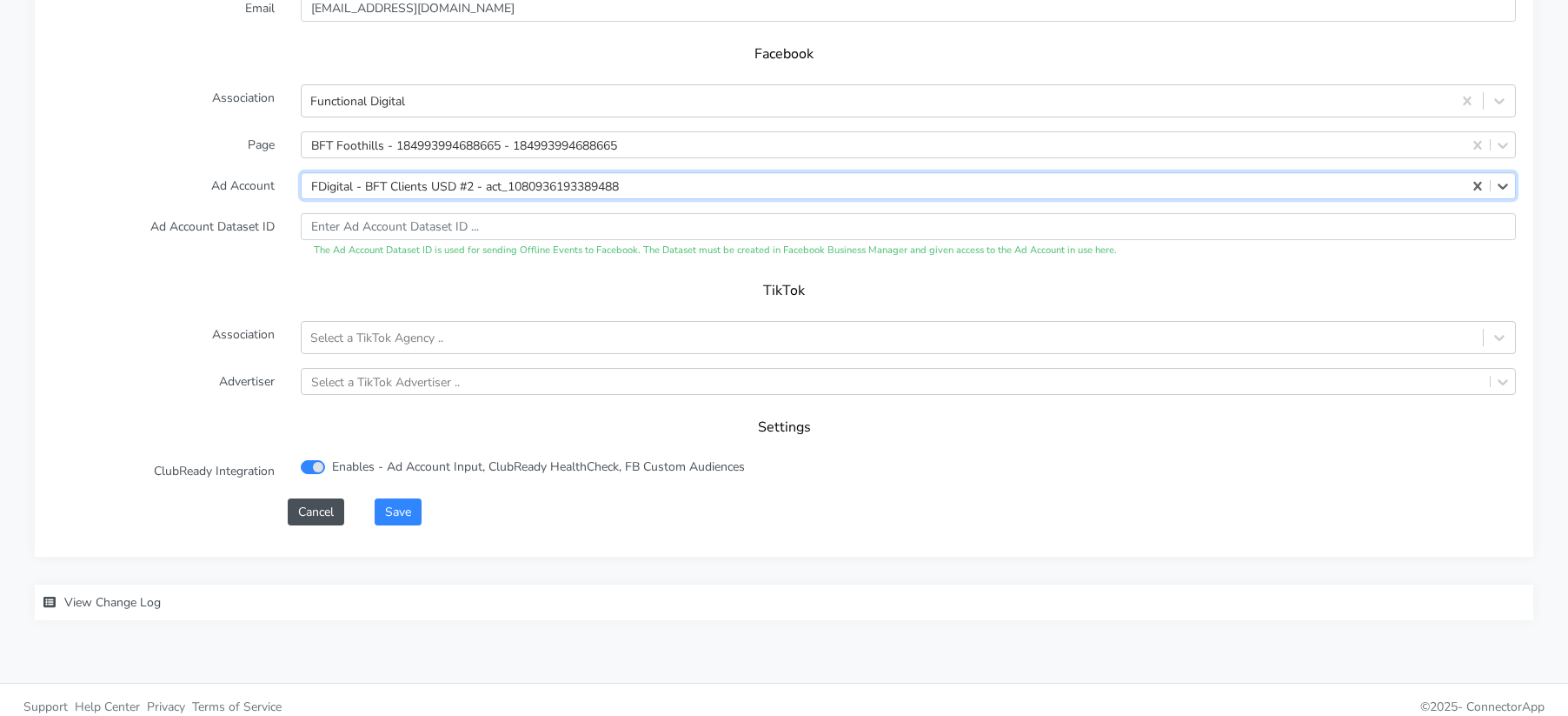
click at [364, 177] on div "FDigital - BFT Clients USD #2 - act_1080936193389488" at bounding box center [465, 186] width 308 height 19
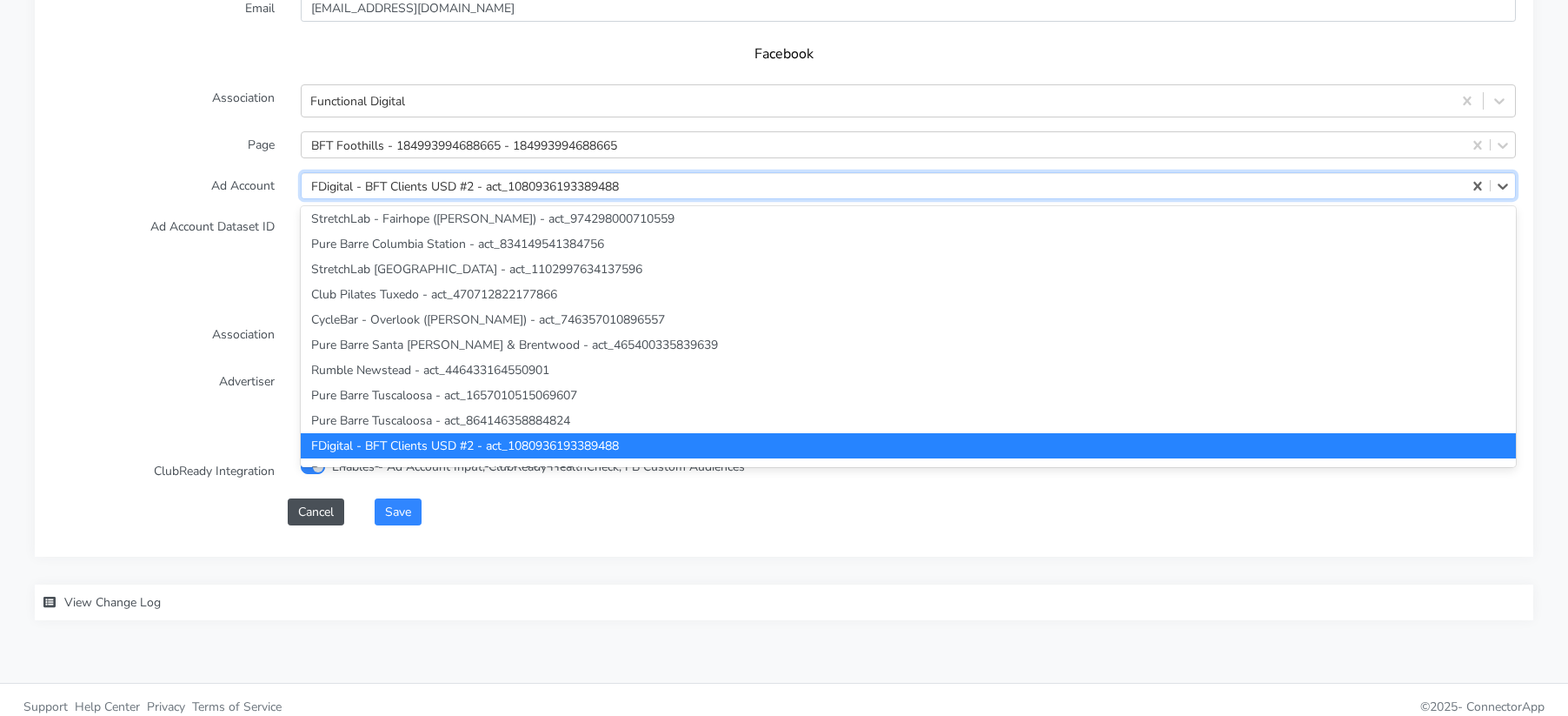
paste input "148032107"
type input "148032107"
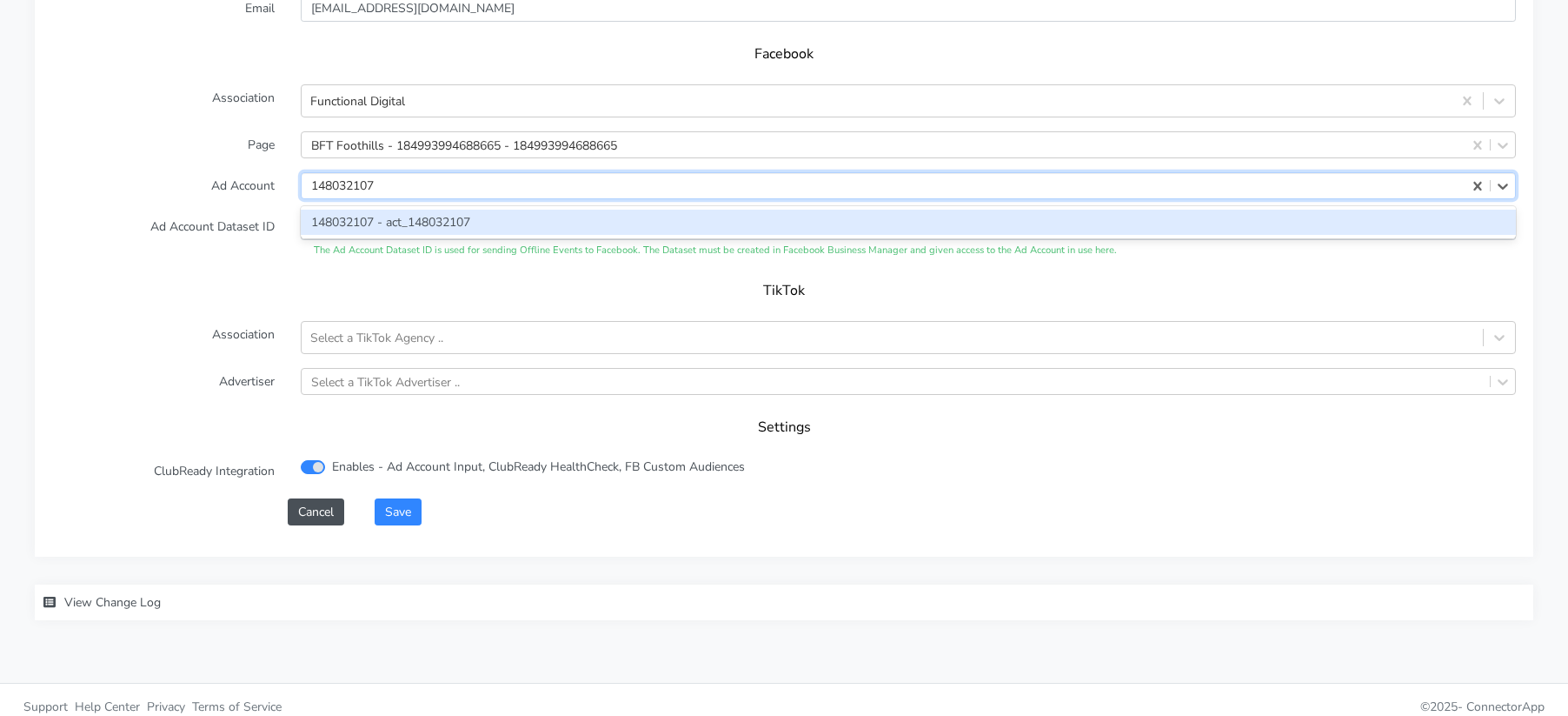
click at [375, 210] on div "148032107 - act_148032107" at bounding box center [908, 222] width 1215 height 25
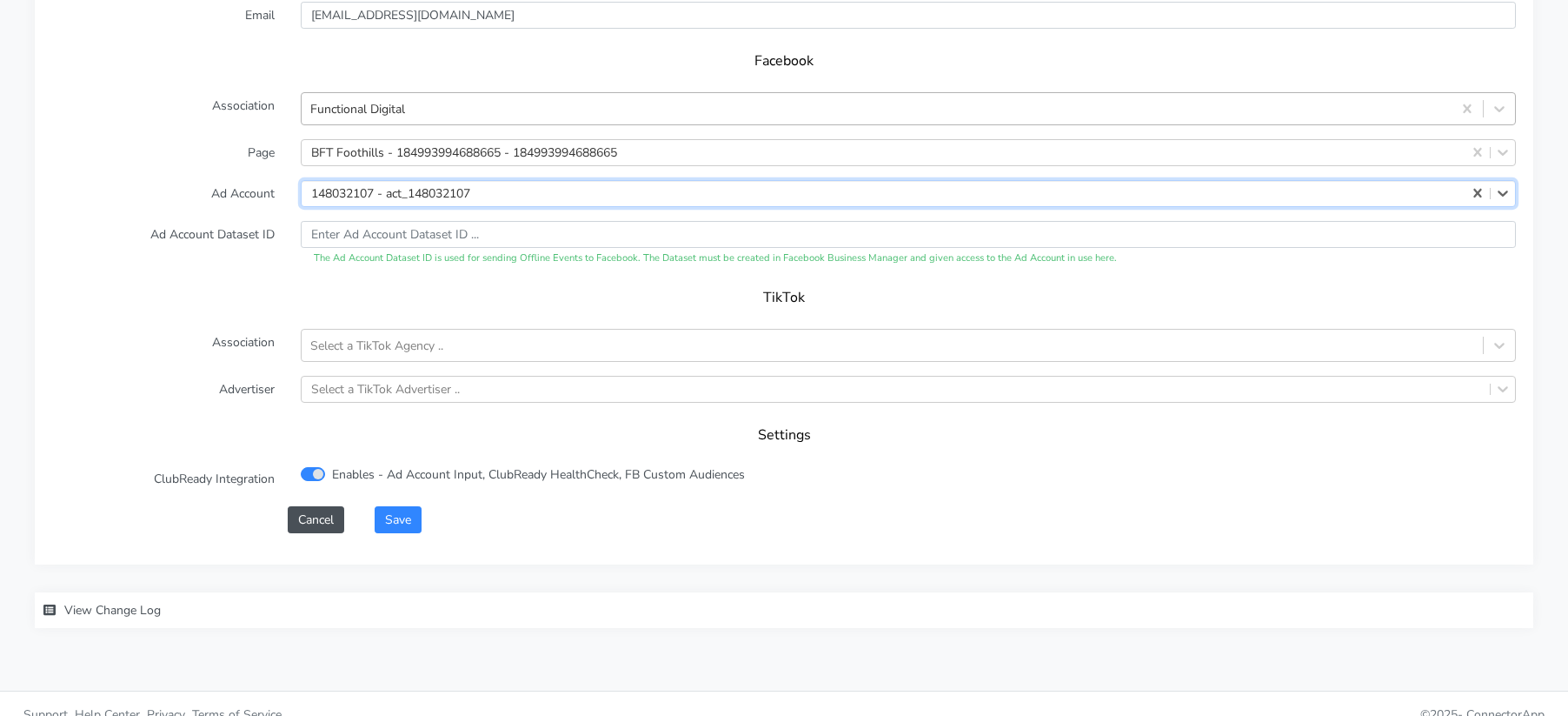
click at [399, 99] on div "Functional Digital" at bounding box center [358, 108] width 94 height 19
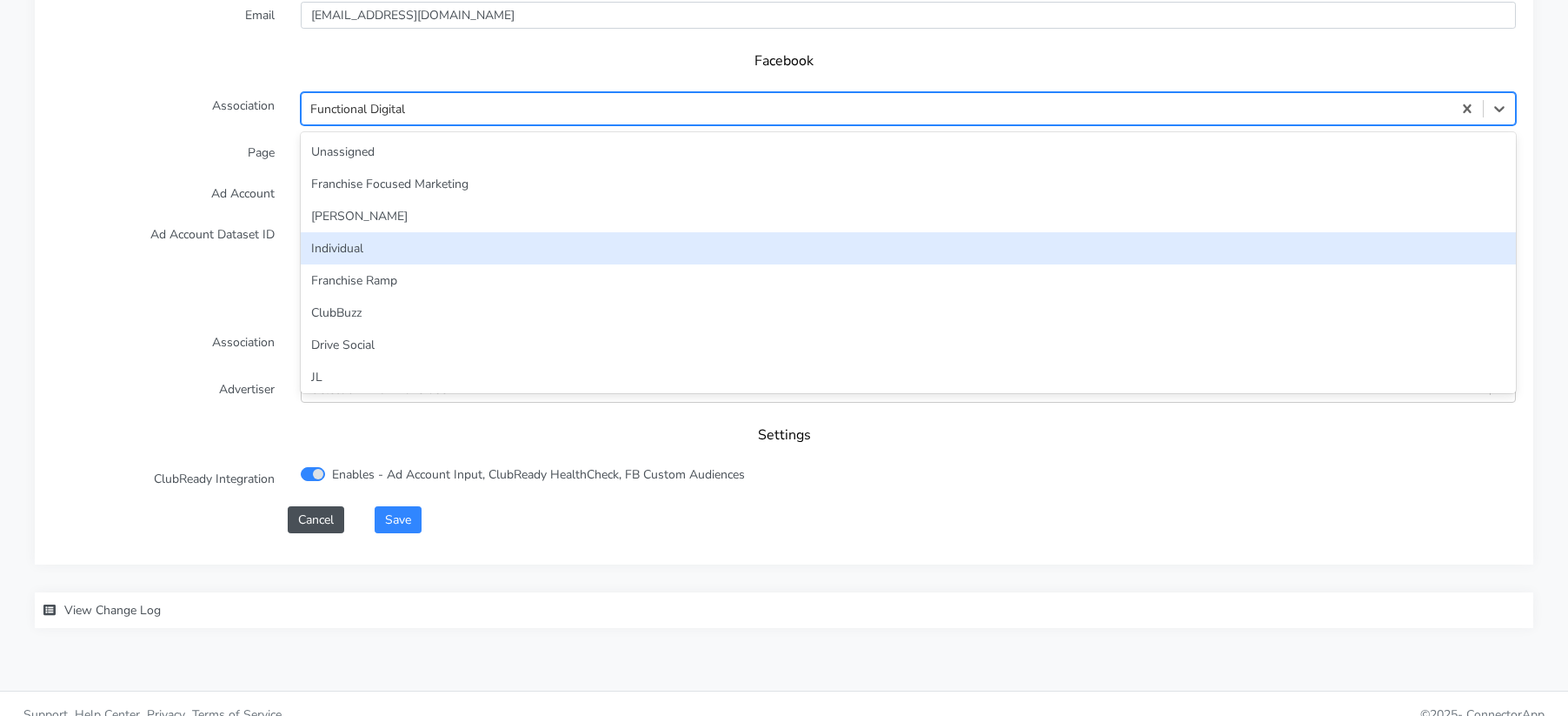
click at [327, 232] on div "Individual" at bounding box center [908, 248] width 1215 height 32
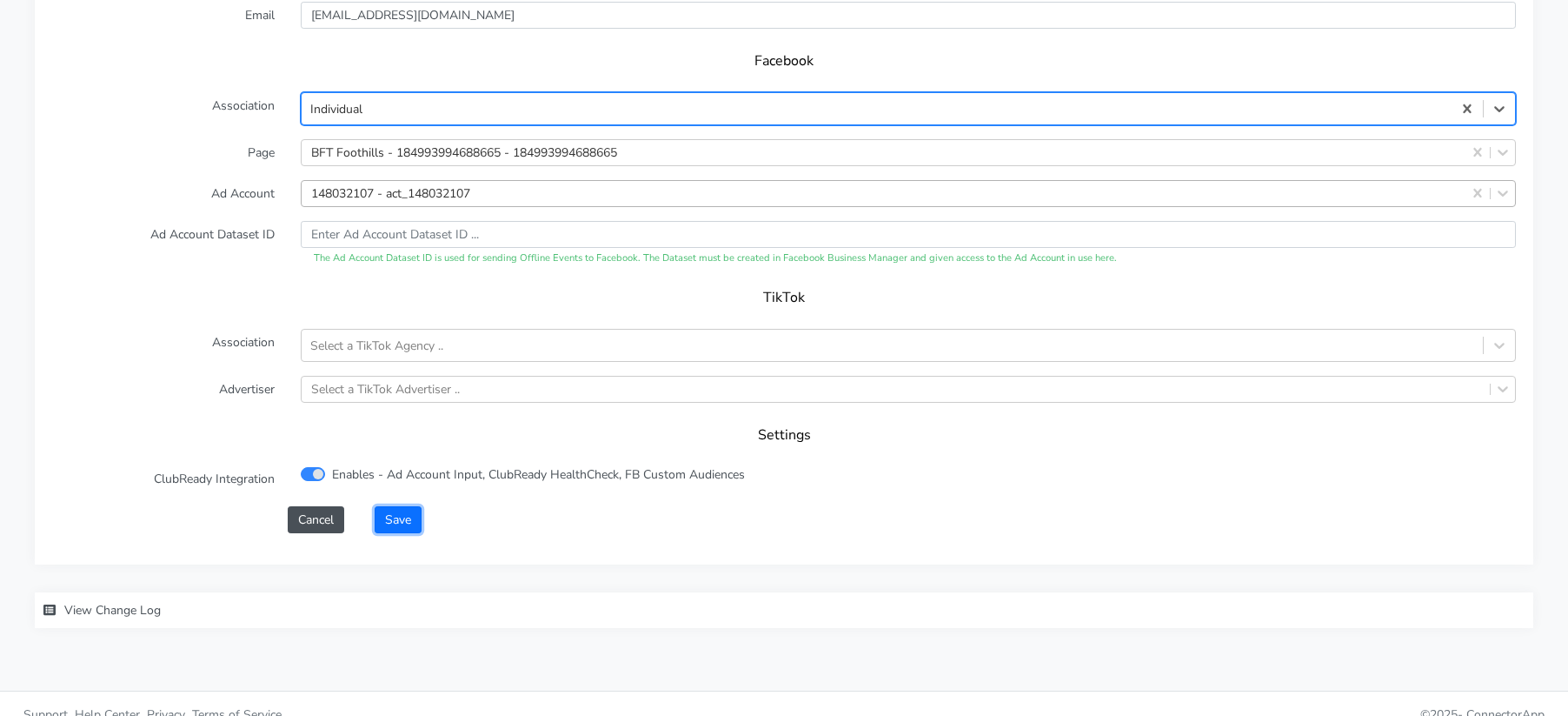
click at [386, 506] on button "Save" at bounding box center [398, 519] width 47 height 27
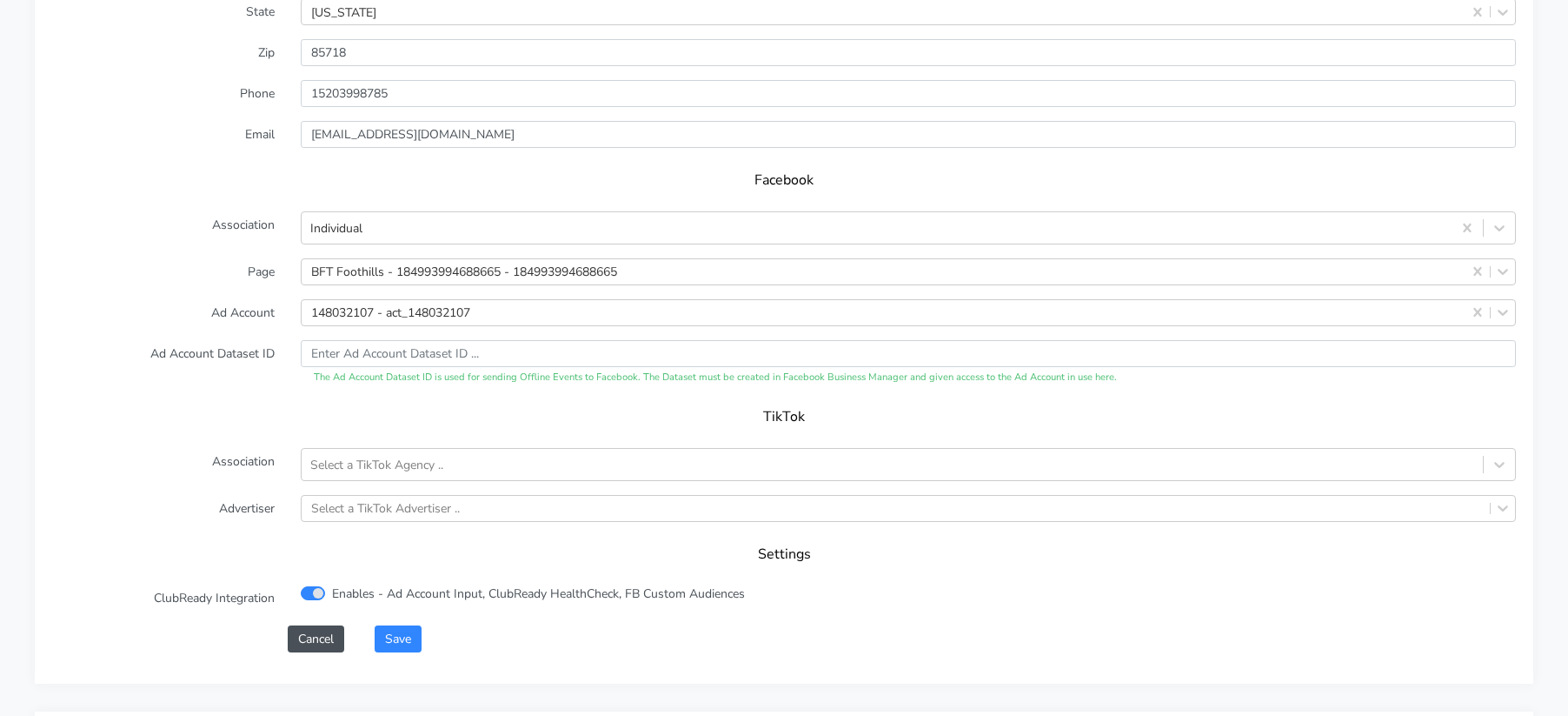
scroll to position [1768, 0]
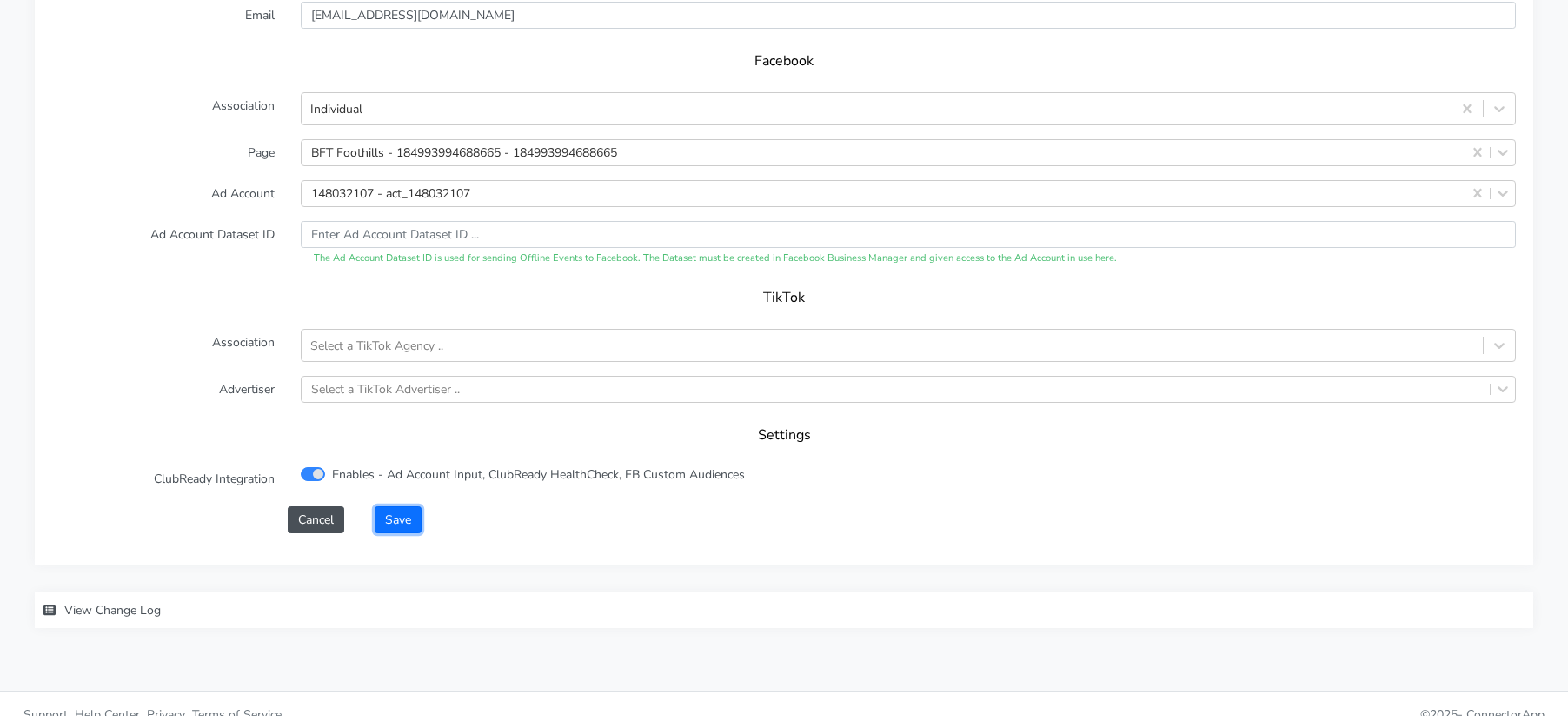
click at [399, 506] on button "Save" at bounding box center [398, 519] width 47 height 27
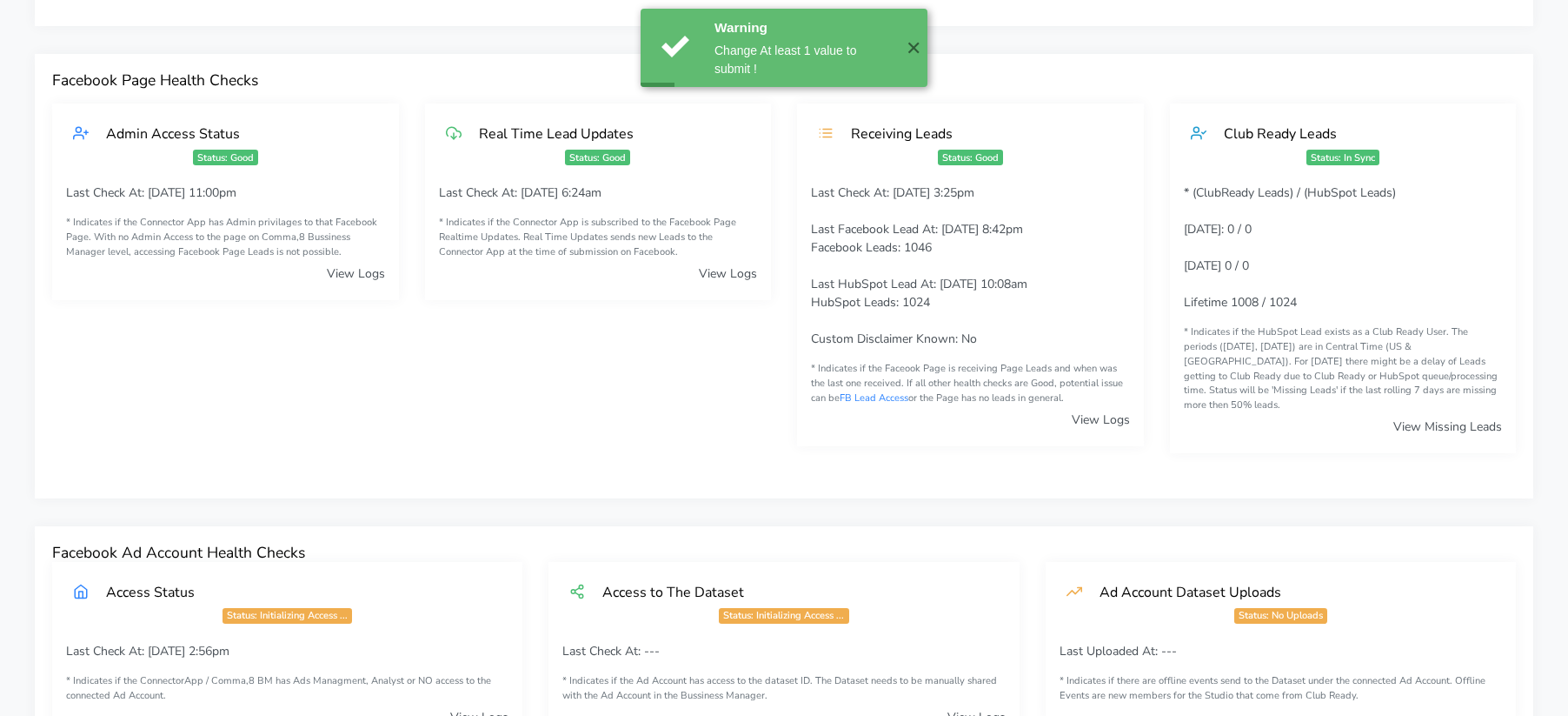
scroll to position [0, 0]
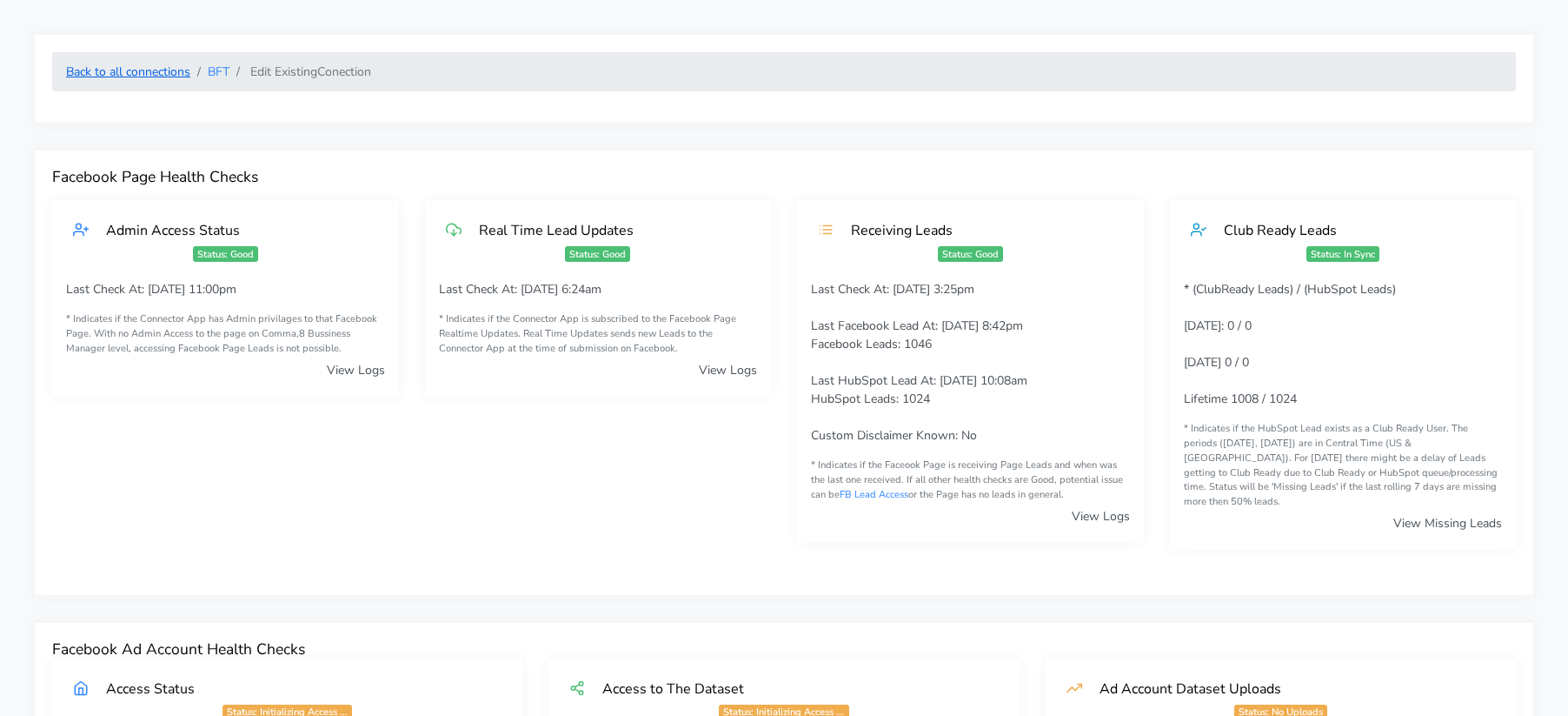
click at [149, 73] on link "Back to all connections" at bounding box center [128, 72] width 124 height 17
